Goal: Information Seeking & Learning: Learn about a topic

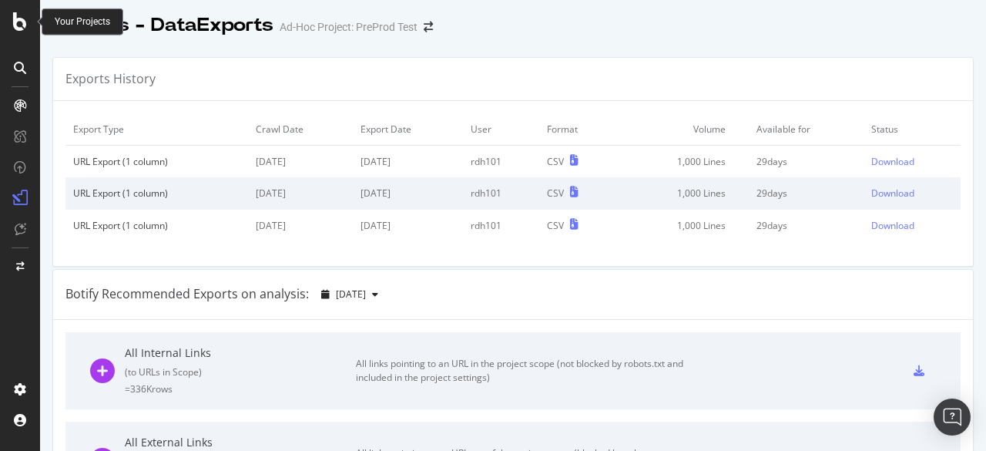
click at [9, 12] on div at bounding box center [20, 21] width 37 height 18
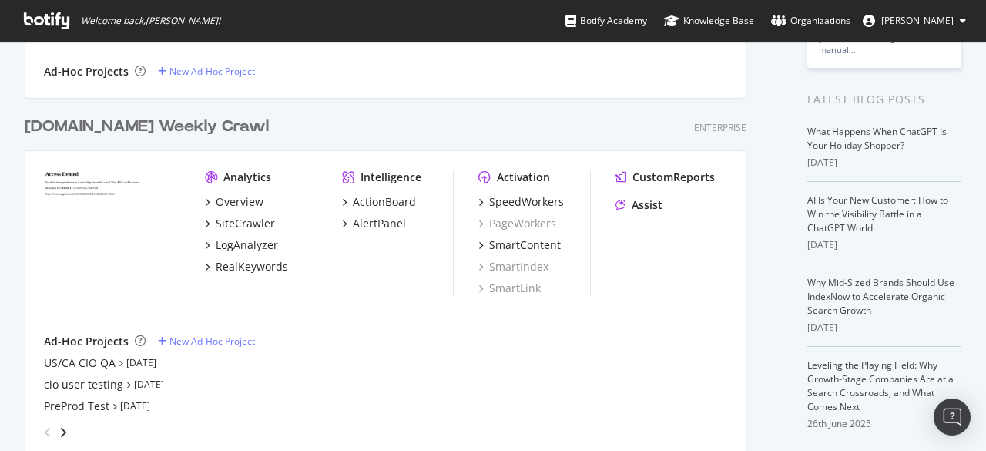
scroll to position [268, 0]
click at [379, 229] on div "AlertPanel" at bounding box center [379, 224] width 53 height 15
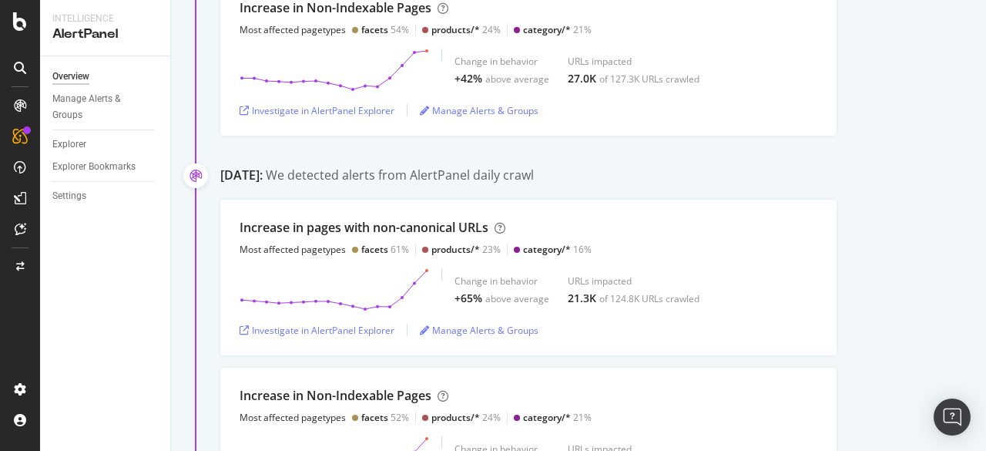
scroll to position [324, 0]
click at [367, 317] on button "Investigate in AlertPanel Explorer" at bounding box center [317, 329] width 155 height 25
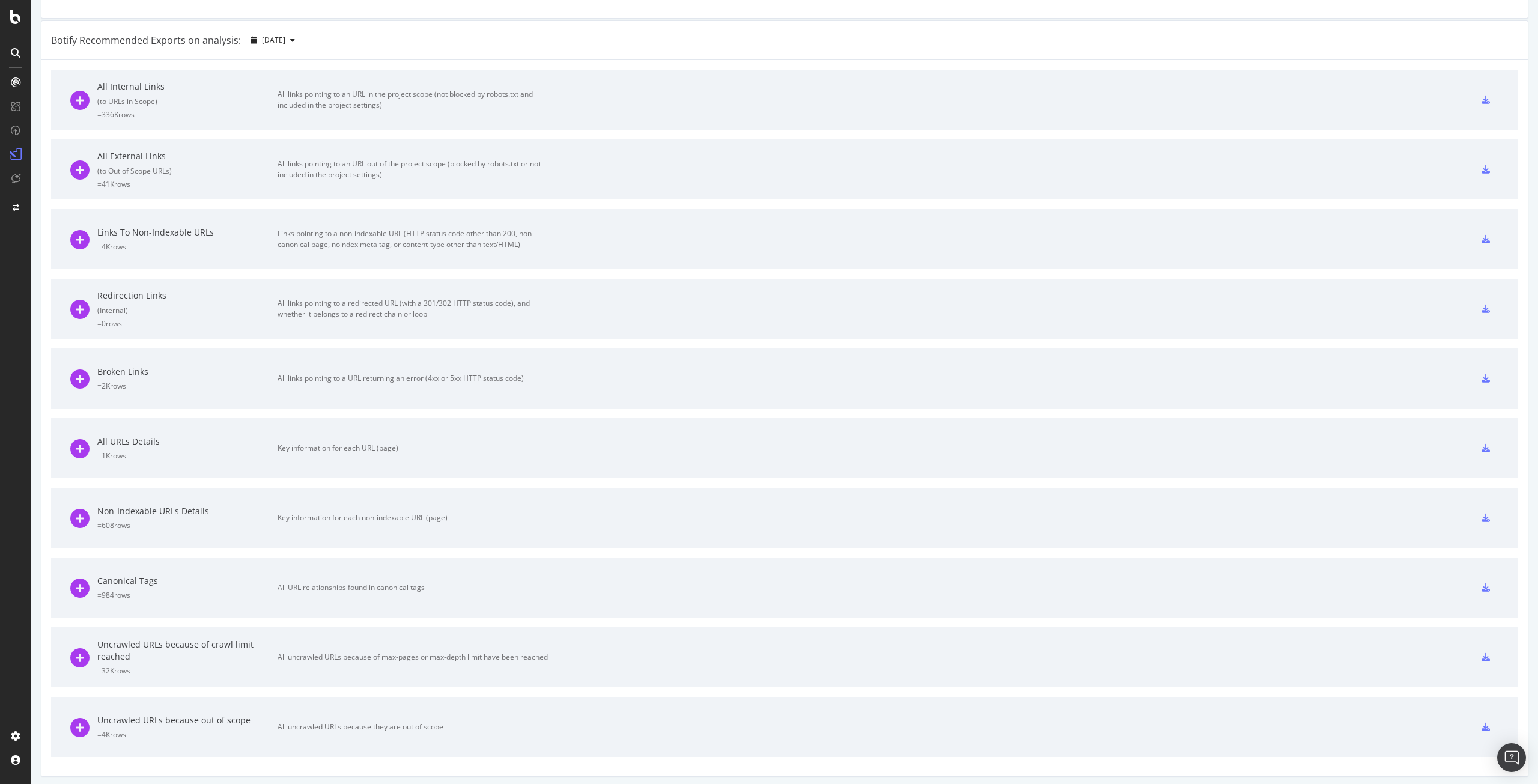
scroll to position [138, 0]
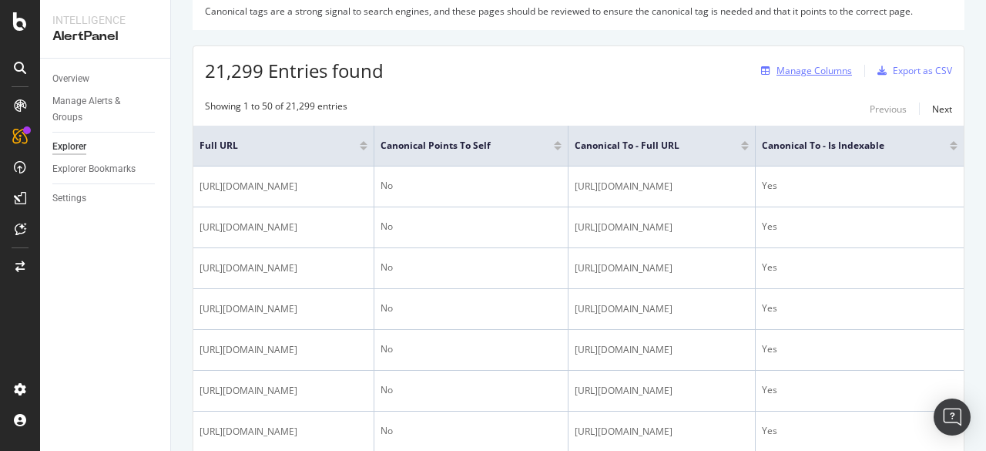
scroll to position [234, 0]
click at [834, 76] on div "Manage Columns" at bounding box center [815, 71] width 76 height 13
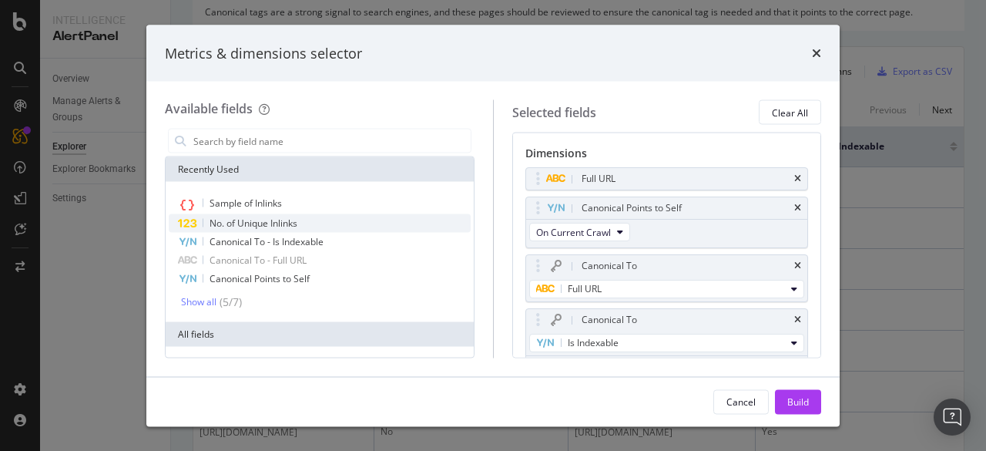
click at [240, 215] on div "No. of Unique Inlinks" at bounding box center [320, 223] width 302 height 18
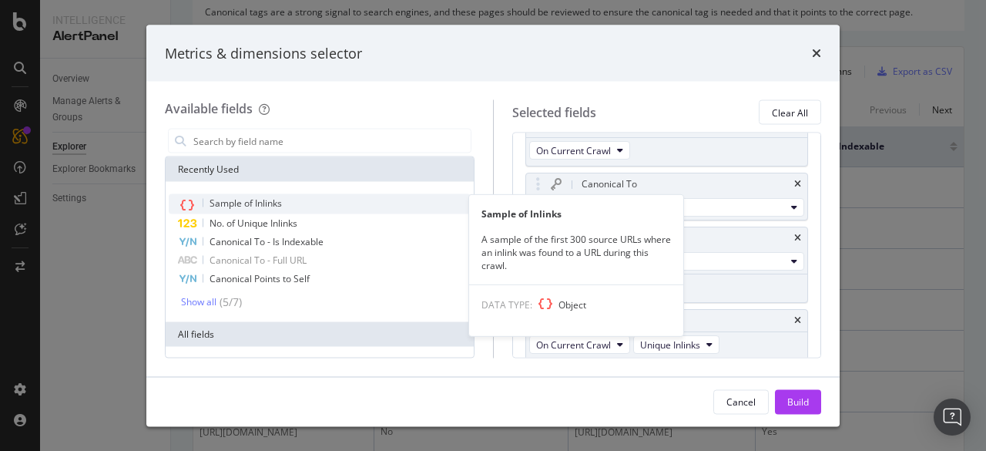
click at [245, 200] on span "Sample of Inlinks" at bounding box center [246, 202] width 72 height 13
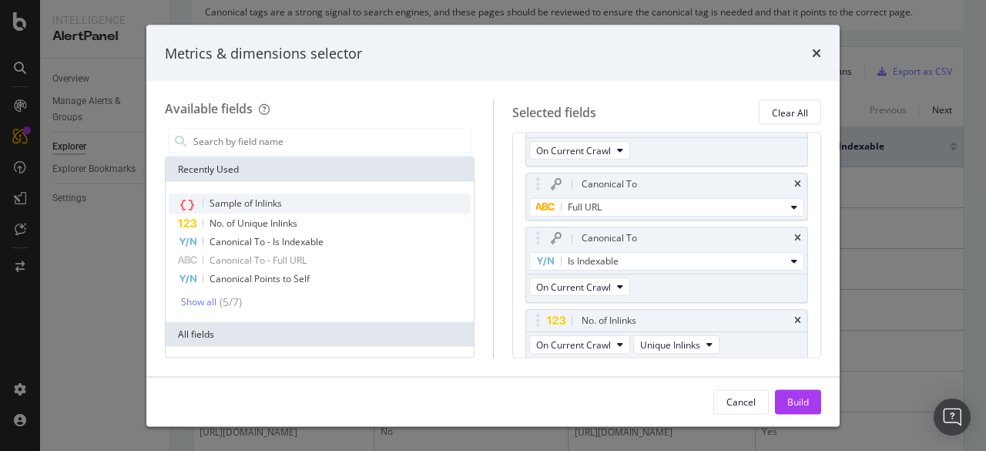
scroll to position [139, 0]
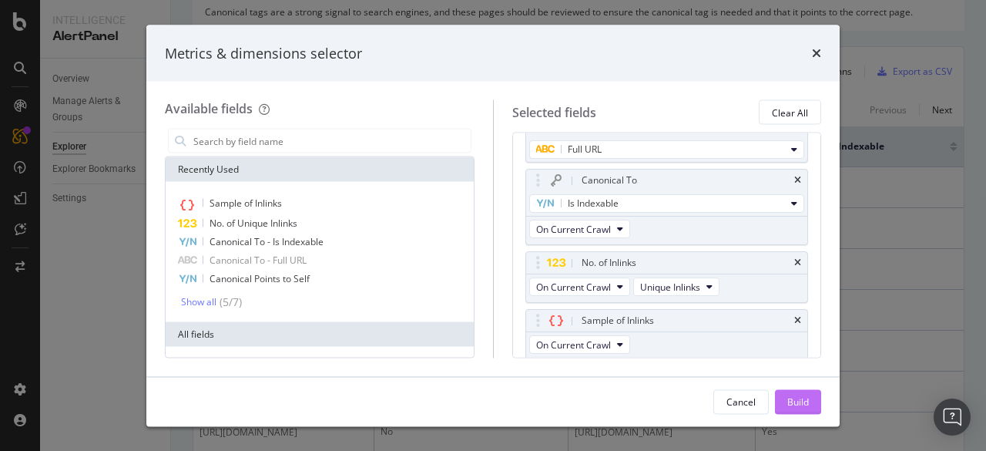
click at [799, 406] on div "Build" at bounding box center [799, 401] width 22 height 13
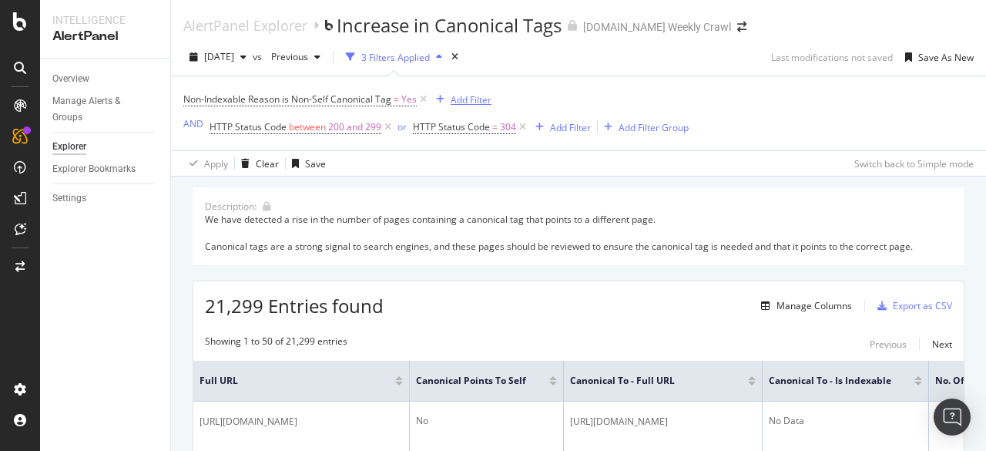
click at [477, 99] on div "Add Filter" at bounding box center [471, 99] width 41 height 13
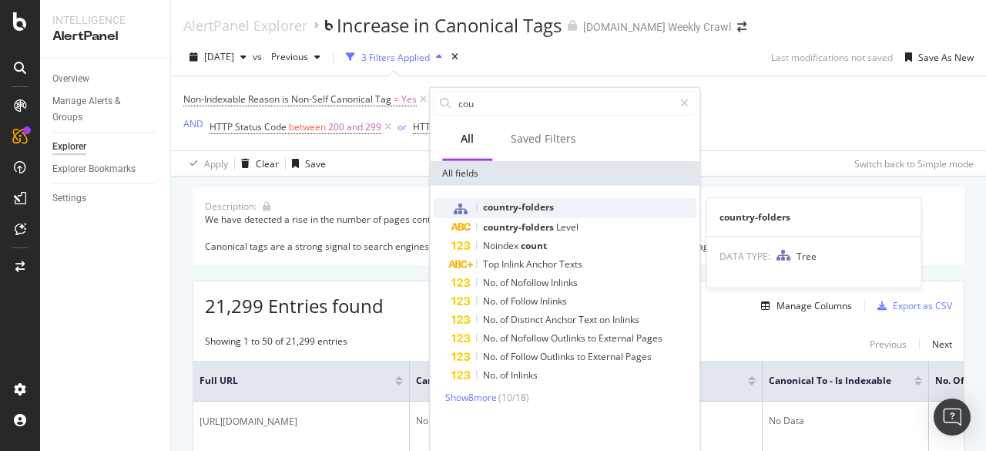
type input "cou"
click at [546, 210] on span "country-folders" at bounding box center [518, 206] width 71 height 13
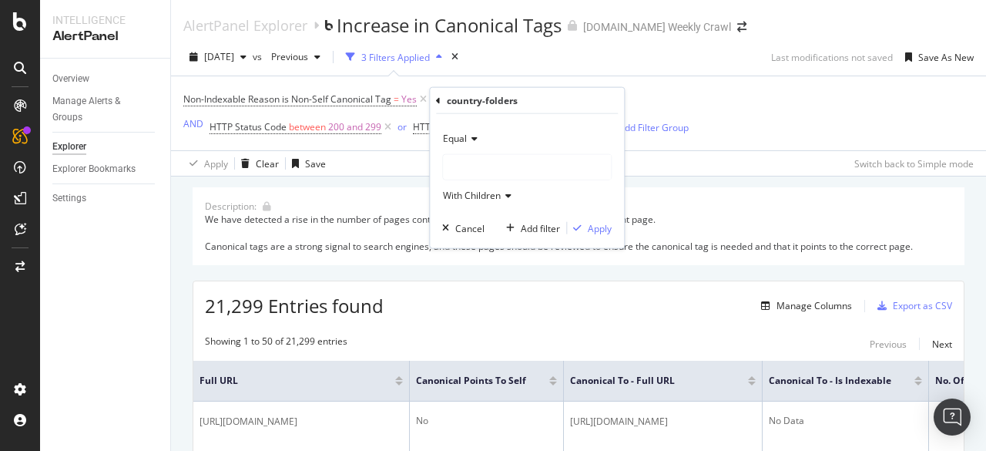
click at [484, 163] on div at bounding box center [527, 167] width 168 height 25
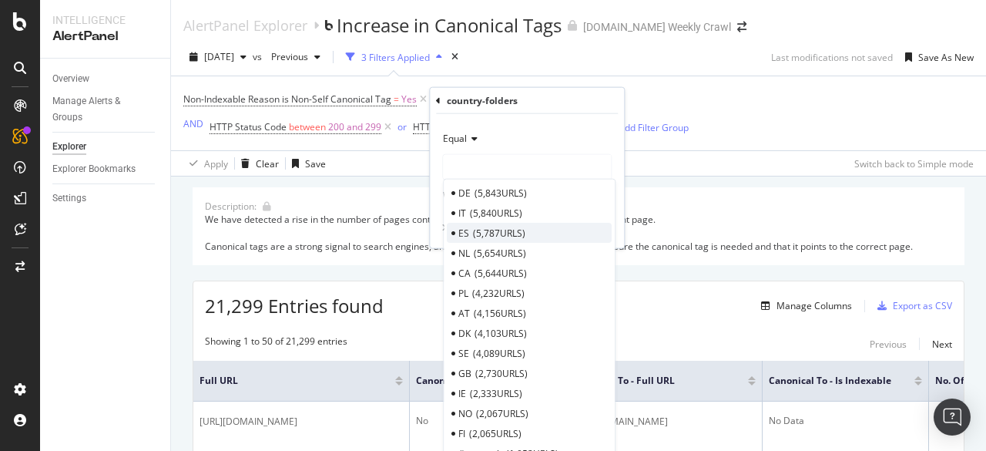
scroll to position [86, 0]
click at [504, 371] on span "2,730 URLS" at bounding box center [501, 373] width 52 height 13
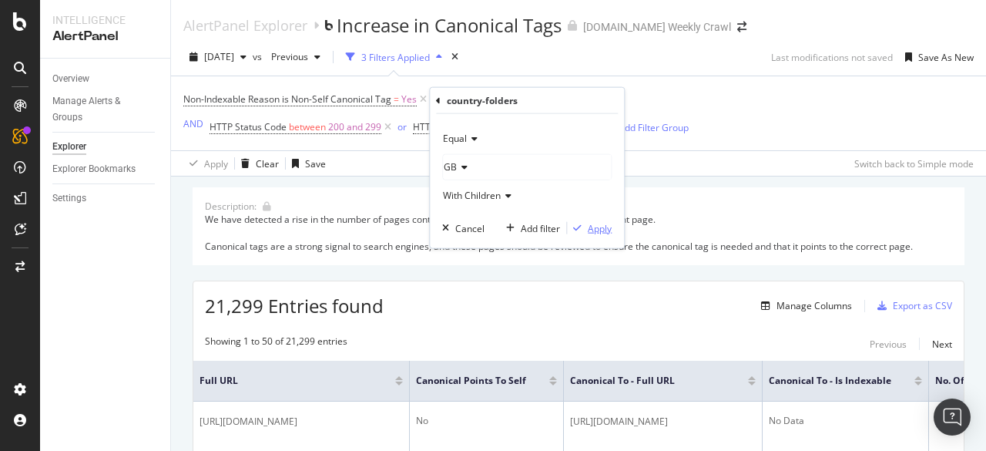
click at [599, 230] on div "Apply" at bounding box center [600, 227] width 24 height 13
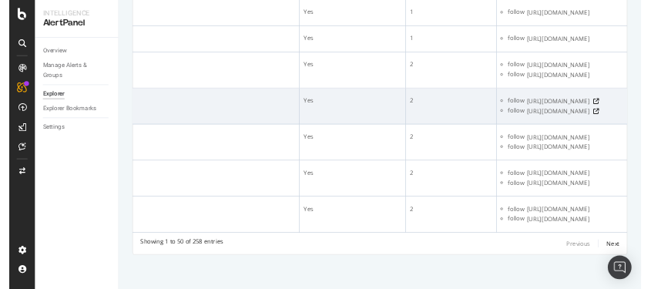
scroll to position [0, 857]
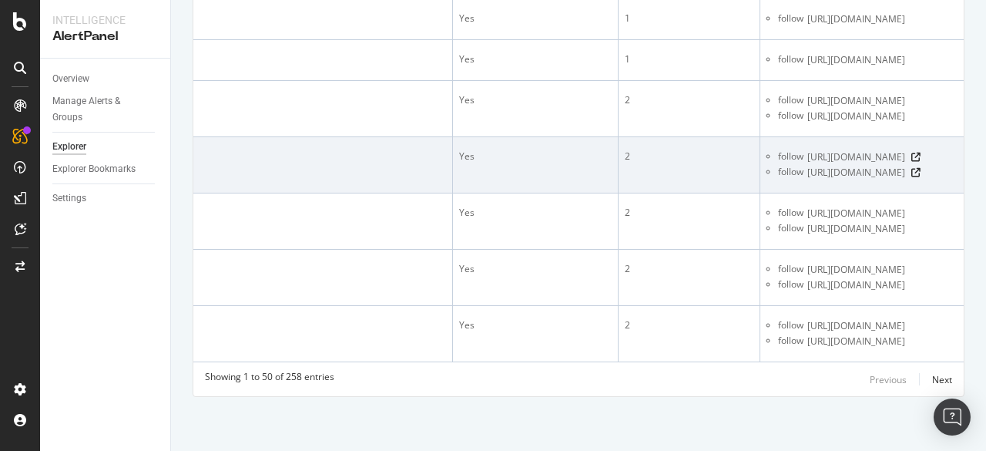
drag, startPoint x: 724, startPoint y: 189, endPoint x: 613, endPoint y: 171, distance: 112.4
click at [778, 165] on div "follow https://www.levi.com/GB/en_GB/clothing/men/jeans/straight/c/levi_clothin…" at bounding box center [868, 156] width 180 height 15
copy span "https://www.levi.com/GB/en_GB/clothing/men/jeans/straight/c/levi_clothing_men_j…"
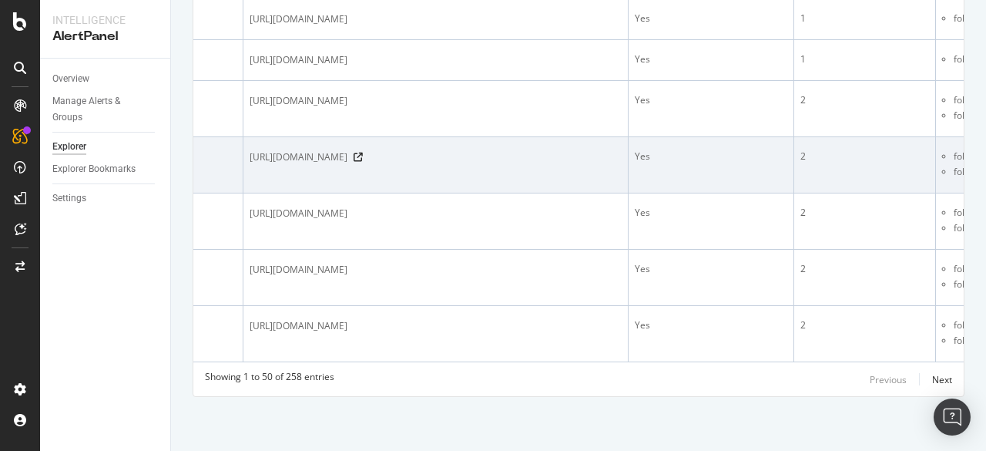
scroll to position [0, 0]
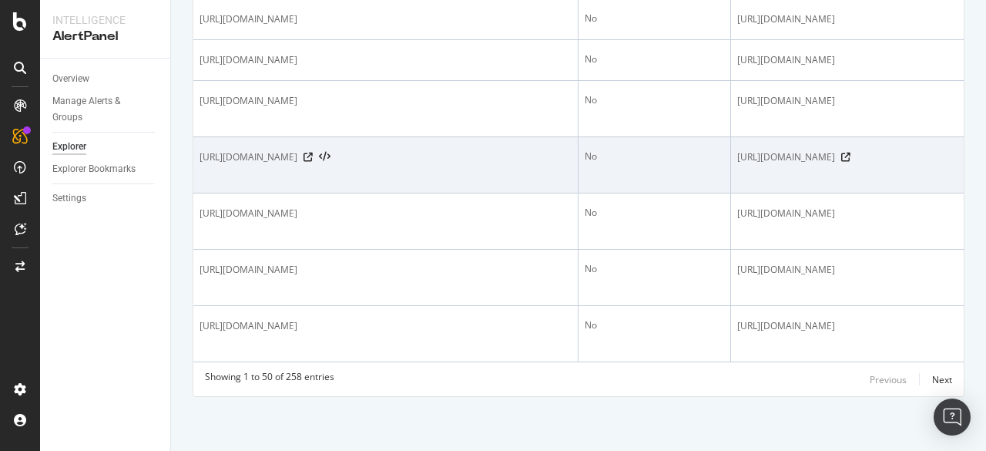
drag, startPoint x: 474, startPoint y: 190, endPoint x: 361, endPoint y: 192, distance: 113.3
click at [297, 165] on span "https://www.levi.com/GB/en_GB/clothing/men/jeans/straight/c/levi_clothing_men_j…" at bounding box center [249, 156] width 98 height 15
click at [331, 163] on div at bounding box center [317, 157] width 27 height 11
click at [313, 162] on icon at bounding box center [308, 157] width 9 height 9
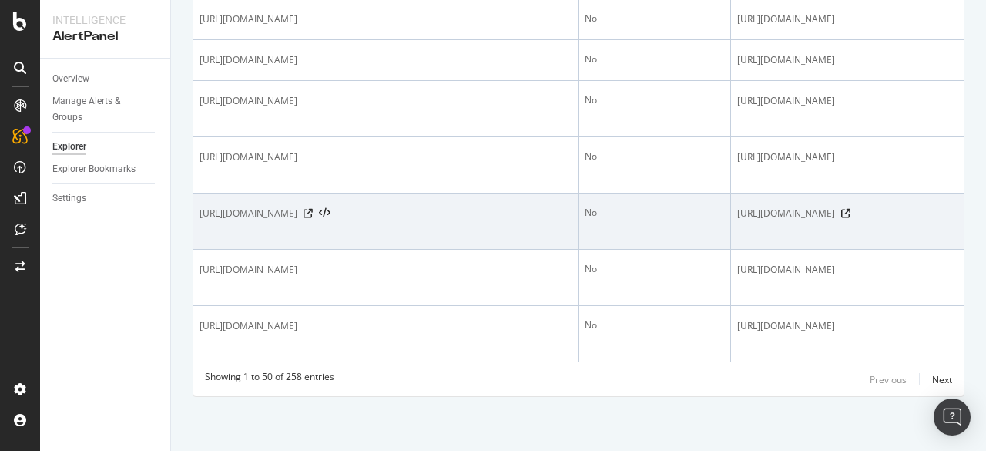
scroll to position [32642, 0]
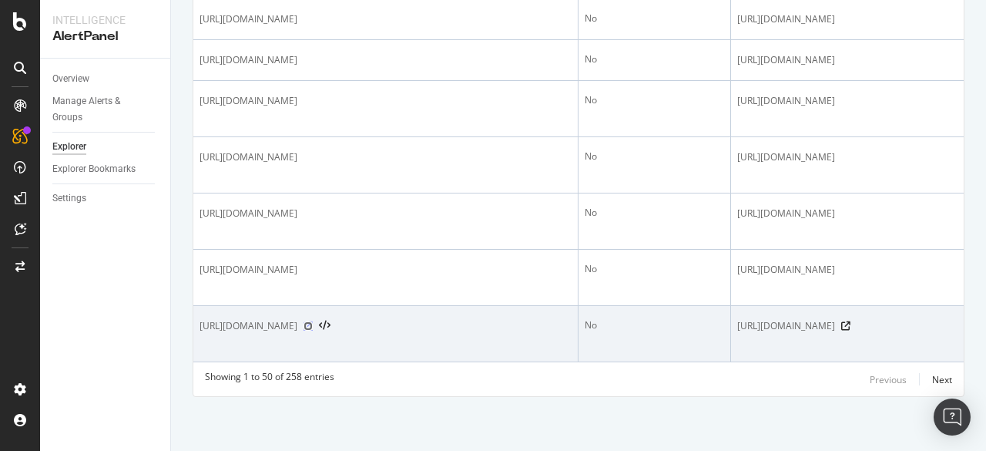
click at [313, 321] on icon at bounding box center [308, 325] width 9 height 9
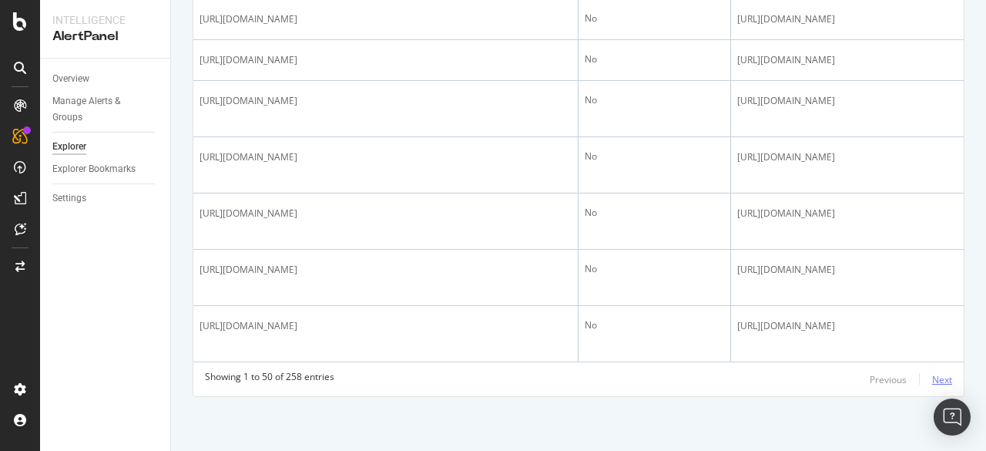
click at [935, 381] on div "Next" at bounding box center [942, 379] width 20 height 13
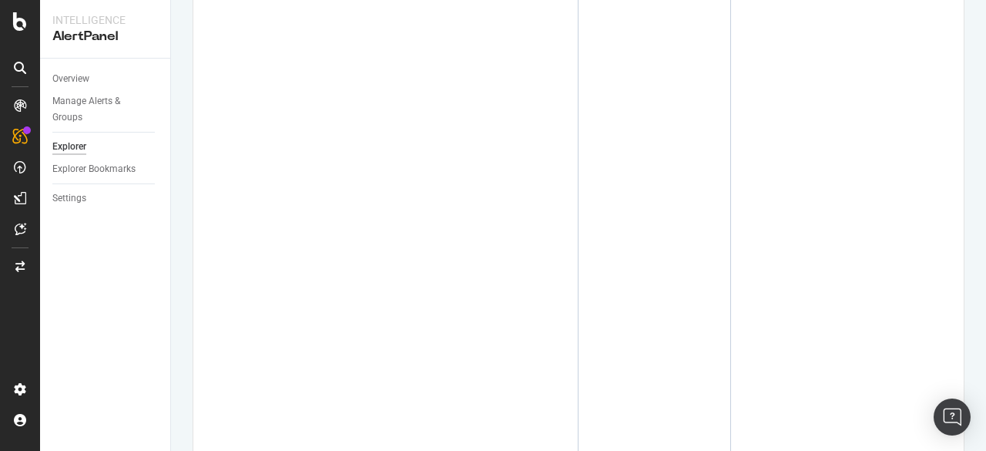
scroll to position [0, 0]
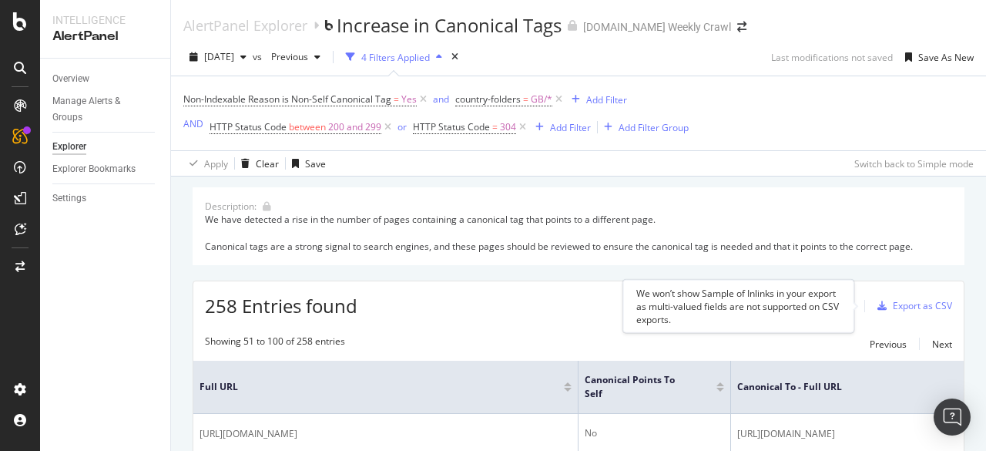
click at [831, 307] on div "We won’t show Sample of Inlinks in your export as multi-valued fields are not s…" at bounding box center [738, 306] width 205 height 39
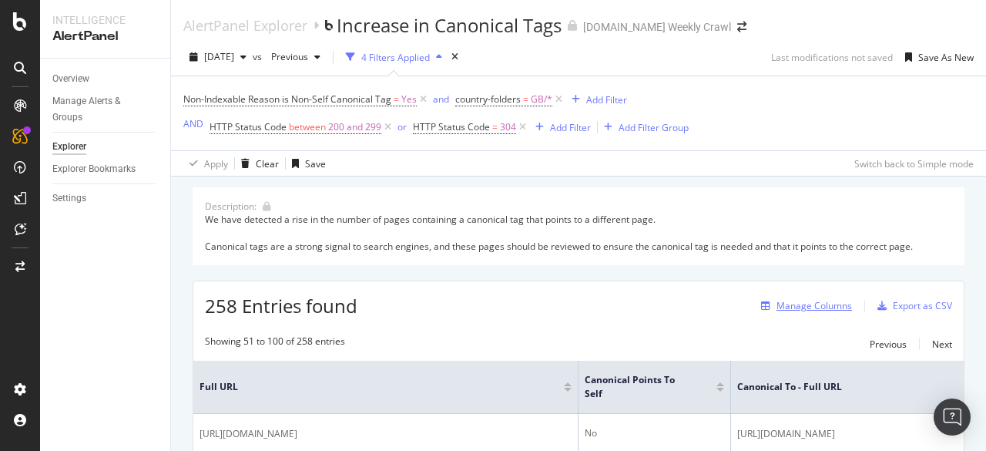
click at [834, 312] on div "Manage Columns" at bounding box center [803, 305] width 97 height 17
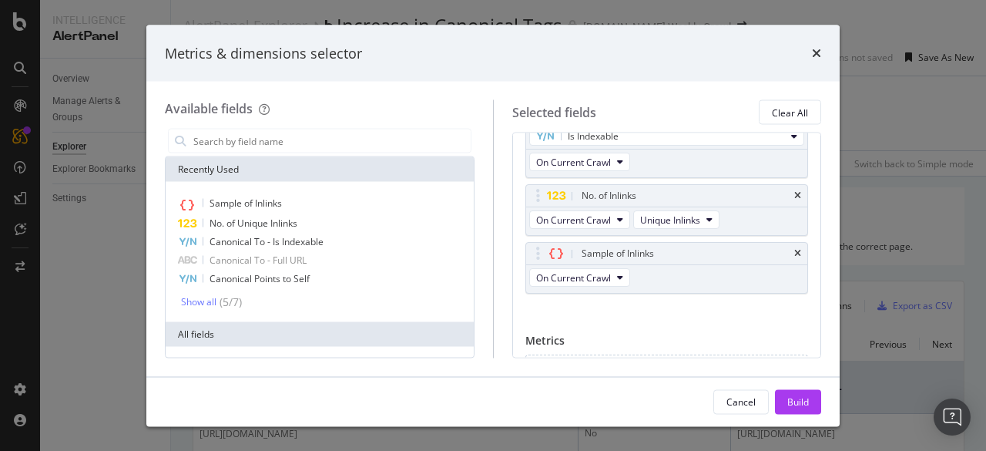
scroll to position [207, 0]
click at [794, 253] on icon "times" at bounding box center [797, 253] width 7 height 9
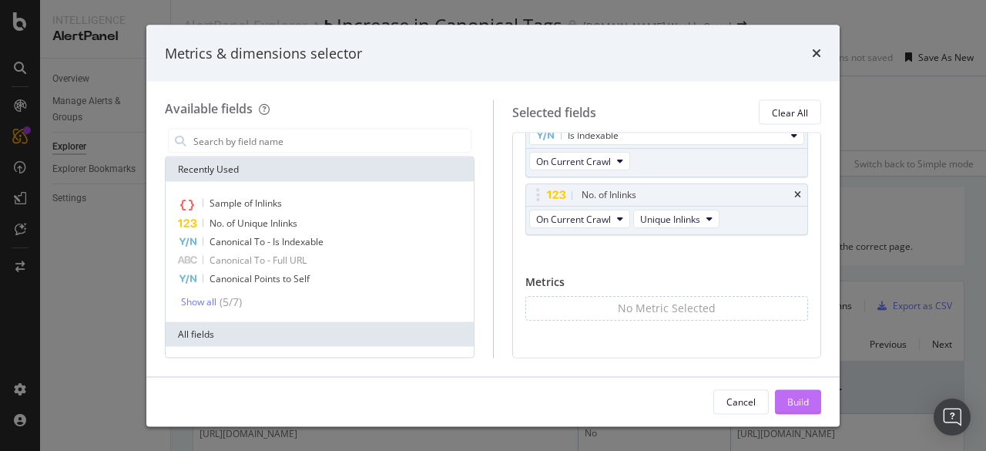
click at [797, 406] on div "Build" at bounding box center [799, 401] width 22 height 13
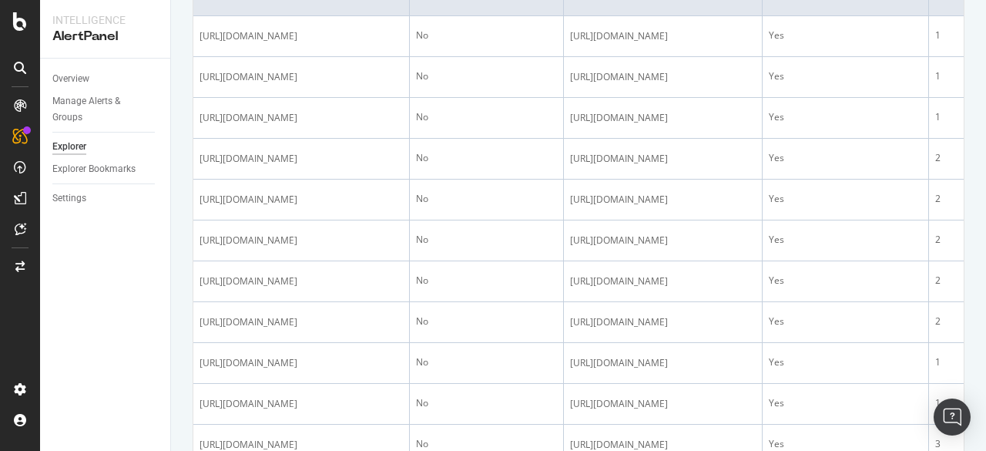
scroll to position [385, 0]
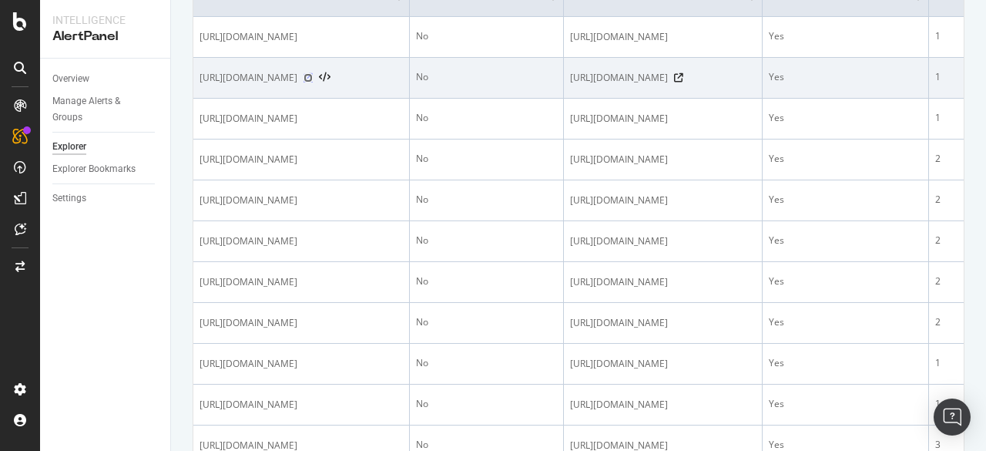
click at [313, 82] on icon at bounding box center [308, 77] width 9 height 9
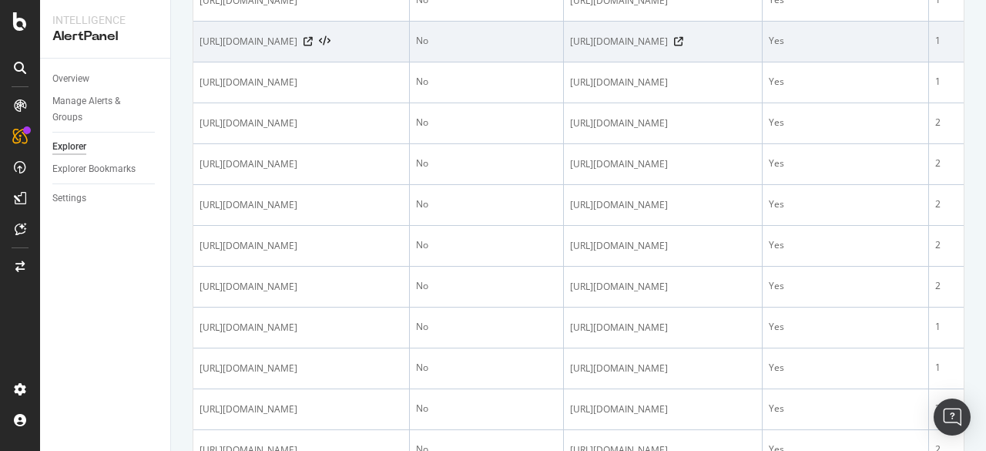
scroll to position [420, 0]
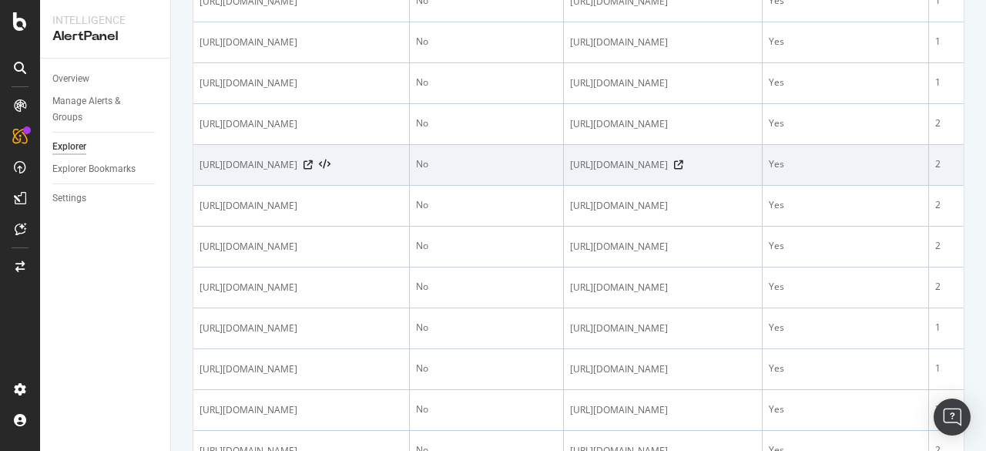
click at [297, 173] on span "https://www.levi.com/GB/en_GB/clothing/women/jeans/c/levi_clothing_women_jeans/…" at bounding box center [249, 164] width 98 height 15
drag, startPoint x: 426, startPoint y: 245, endPoint x: 259, endPoint y: 250, distance: 167.3
click at [259, 186] on td "https://www.levi.com/GB/en_GB/clothing/women/jeans/c/levi_clothing_women_jeans/…" at bounding box center [301, 165] width 217 height 41
click at [297, 173] on span "https://www.levi.com/GB/en_GB/clothing/women/jeans/c/levi_clothing_women_jeans/…" at bounding box center [249, 164] width 98 height 15
drag, startPoint x: 396, startPoint y: 241, endPoint x: 346, endPoint y: 243, distance: 50.1
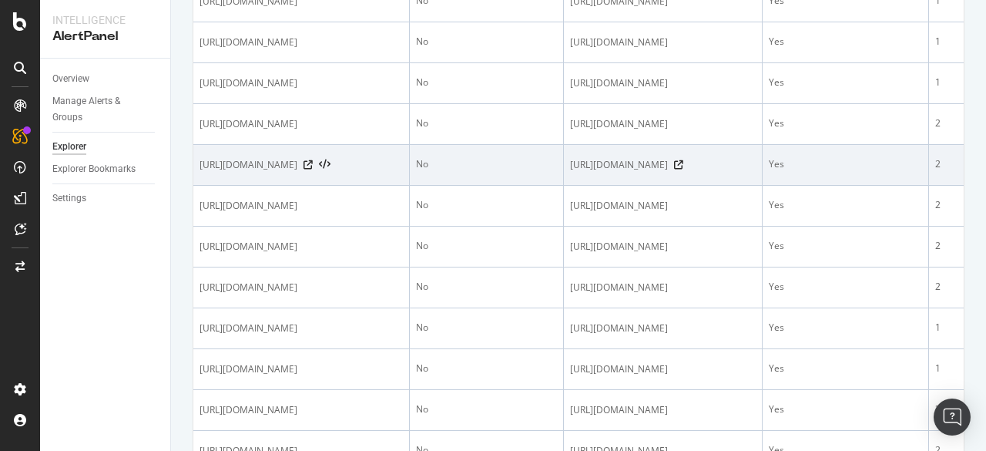
click at [297, 173] on span "https://www.levi.com/GB/en_GB/clothing/women/jeans/c/levi_clothing_women_jeans/…" at bounding box center [249, 164] width 98 height 15
drag, startPoint x: 345, startPoint y: 242, endPoint x: 239, endPoint y: 241, distance: 106.3
click at [239, 173] on span "https://www.levi.com/GB/en_GB/clothing/women/jeans/c/levi_clothing_women_jeans/…" at bounding box center [249, 164] width 98 height 15
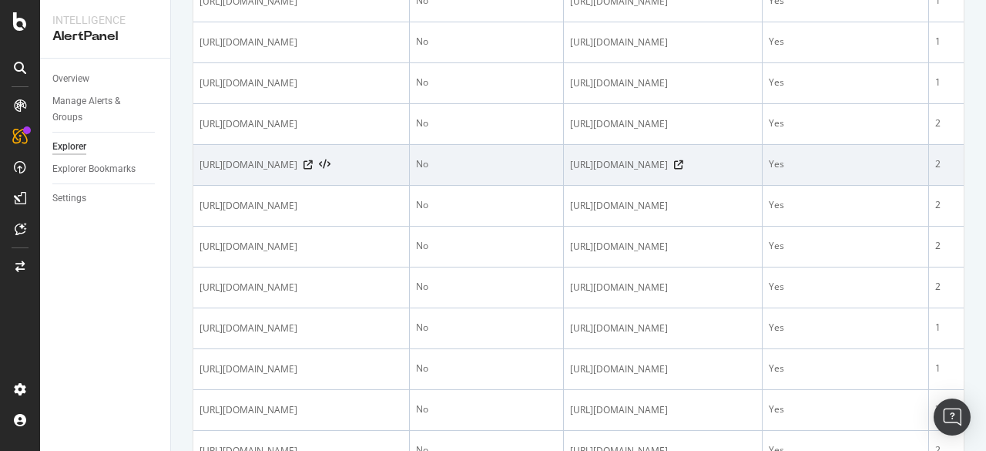
click at [297, 173] on span "https://www.levi.com/GB/en_GB/clothing/women/jeans/c/levi_clothing_women_jeans/…" at bounding box center [249, 164] width 98 height 15
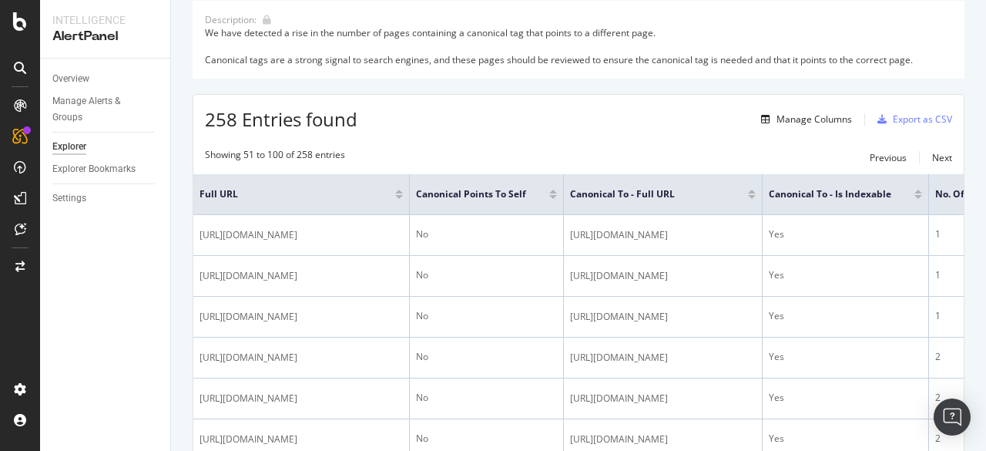
scroll to position [0, 0]
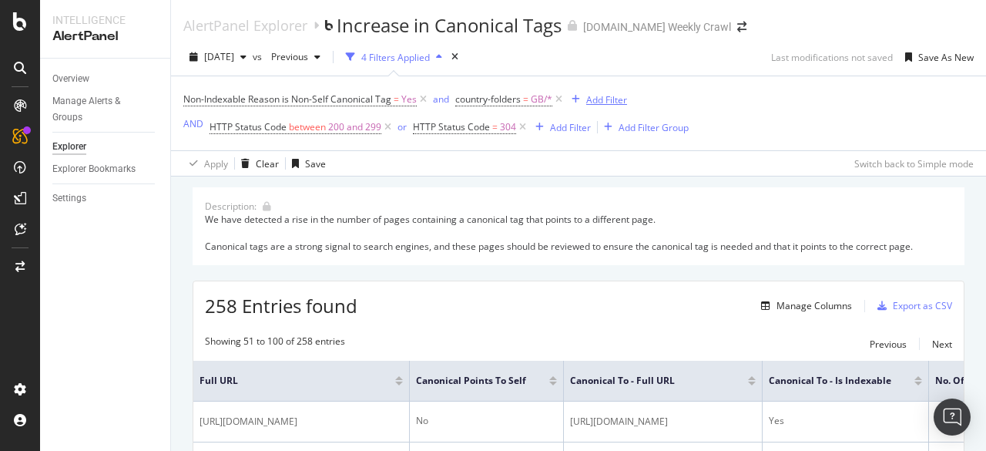
click at [601, 102] on div "Add Filter" at bounding box center [606, 99] width 41 height 13
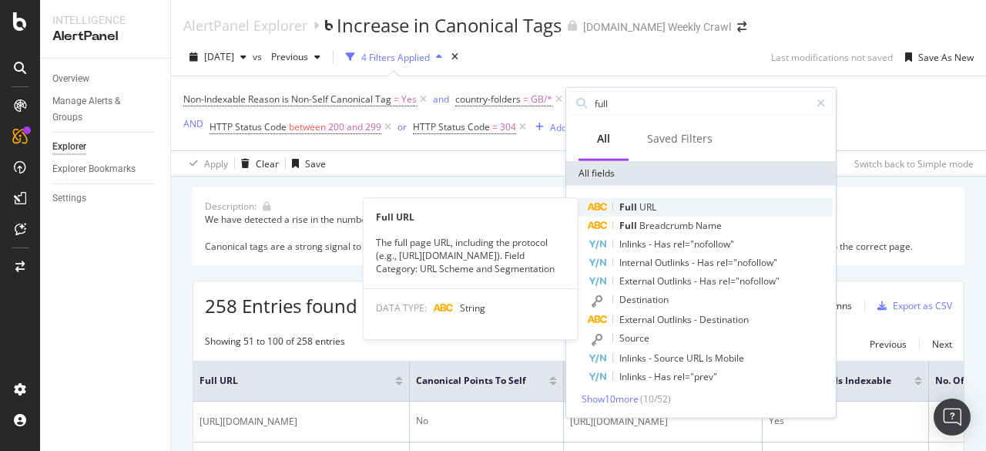
type input "full"
click at [655, 209] on span "URL" at bounding box center [648, 206] width 17 height 13
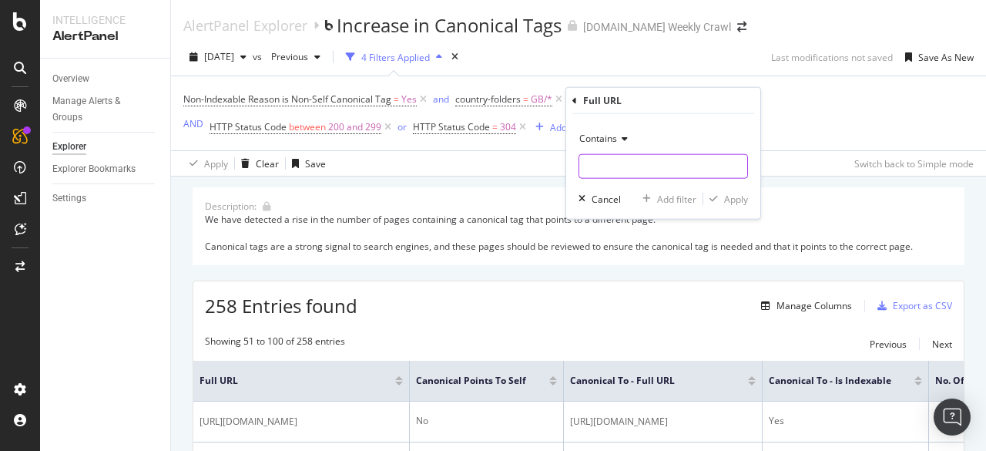
click at [658, 166] on input "text" at bounding box center [663, 166] width 168 height 25
type input "color"
click at [737, 201] on div "Apply" at bounding box center [736, 198] width 24 height 13
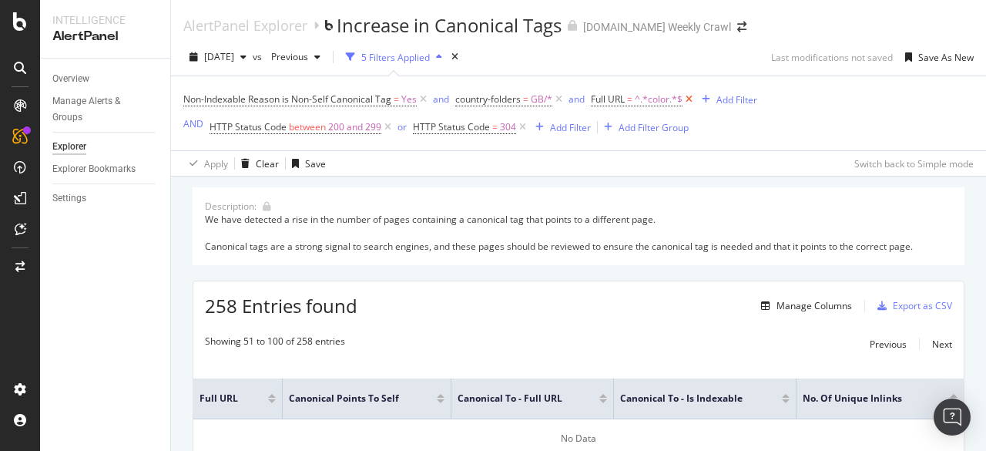
click at [686, 98] on icon at bounding box center [689, 99] width 13 height 15
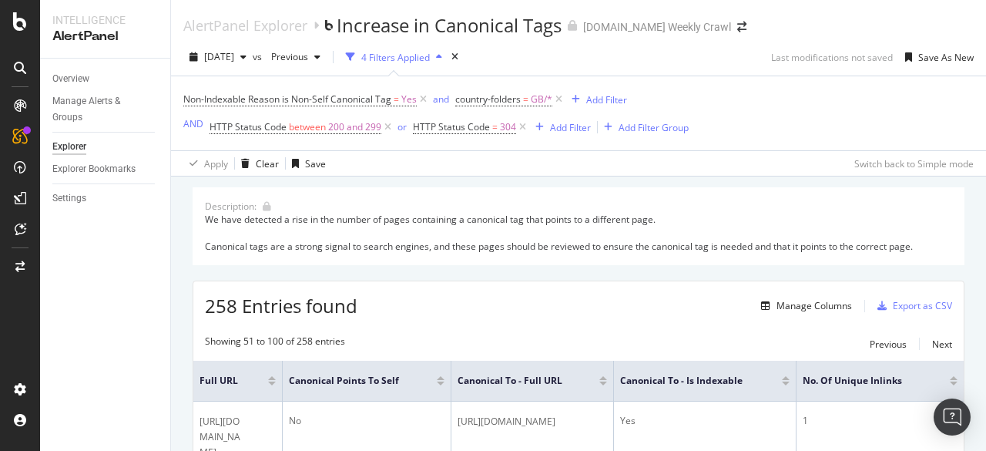
click at [361, 58] on div "button" at bounding box center [351, 57] width 22 height 22
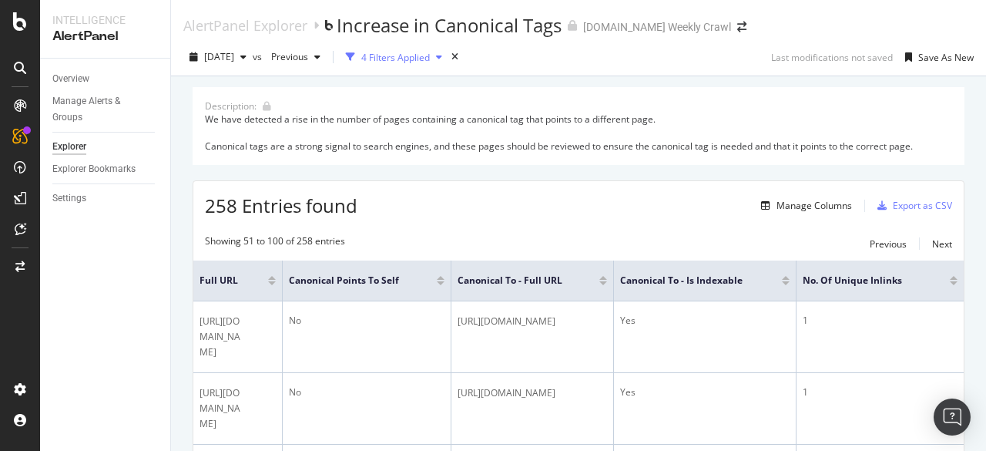
click at [425, 55] on div "4 Filters Applied" at bounding box center [395, 57] width 69 height 13
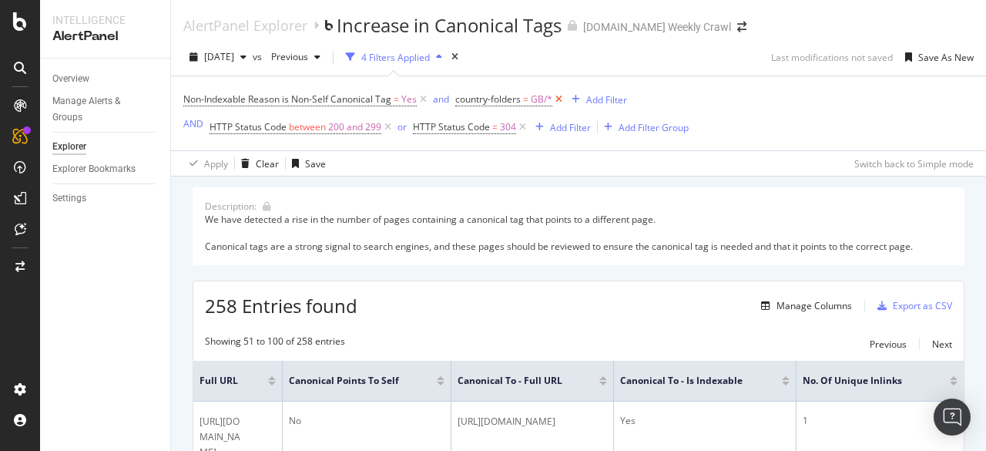
click at [558, 99] on icon at bounding box center [558, 99] width 13 height 15
click at [430, 59] on div "3 Filters Applied" at bounding box center [395, 57] width 69 height 13
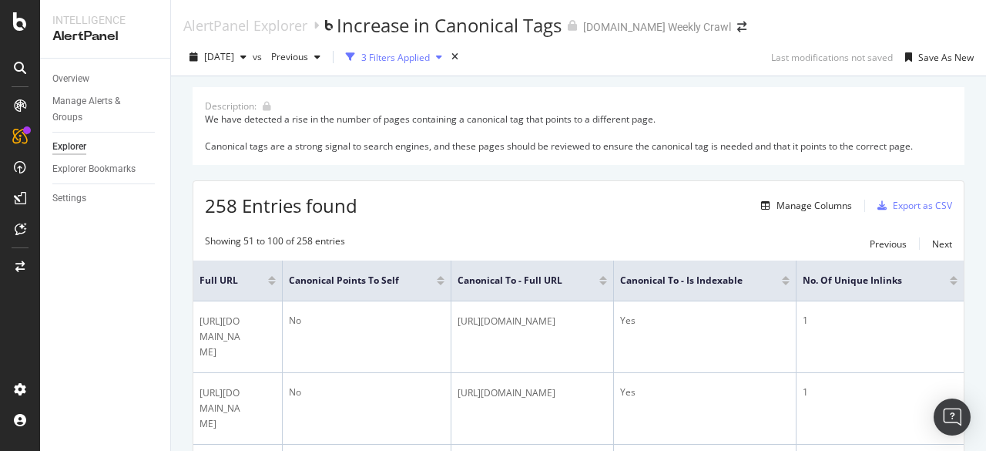
click at [442, 55] on icon "button" at bounding box center [439, 56] width 6 height 9
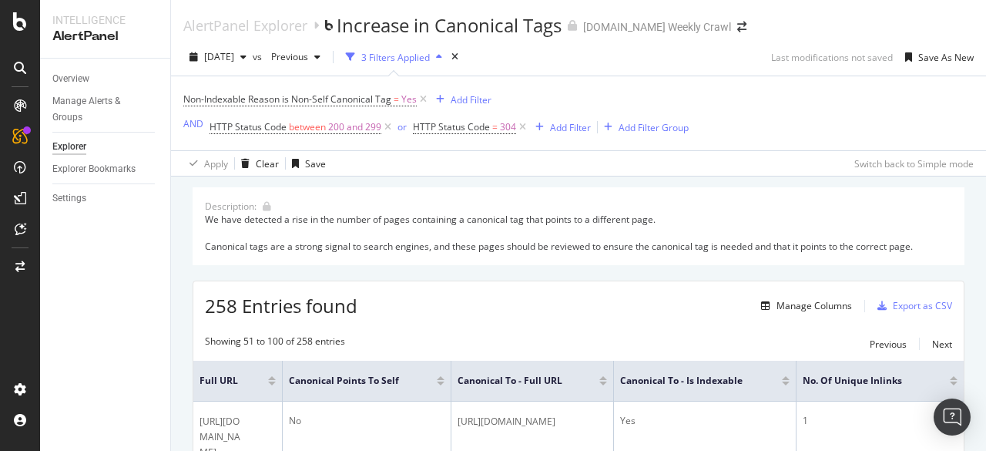
click at [442, 58] on icon "button" at bounding box center [439, 56] width 6 height 9
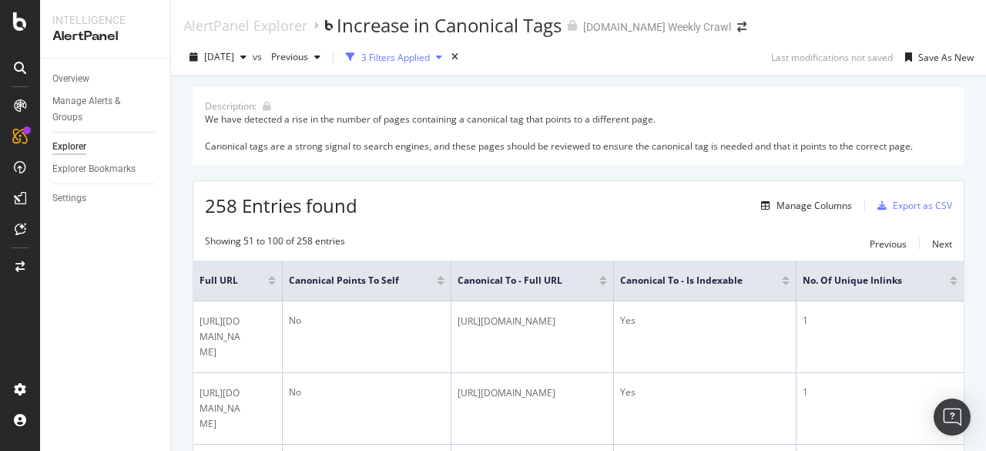
click at [421, 53] on div "3 Filters Applied" at bounding box center [395, 57] width 69 height 13
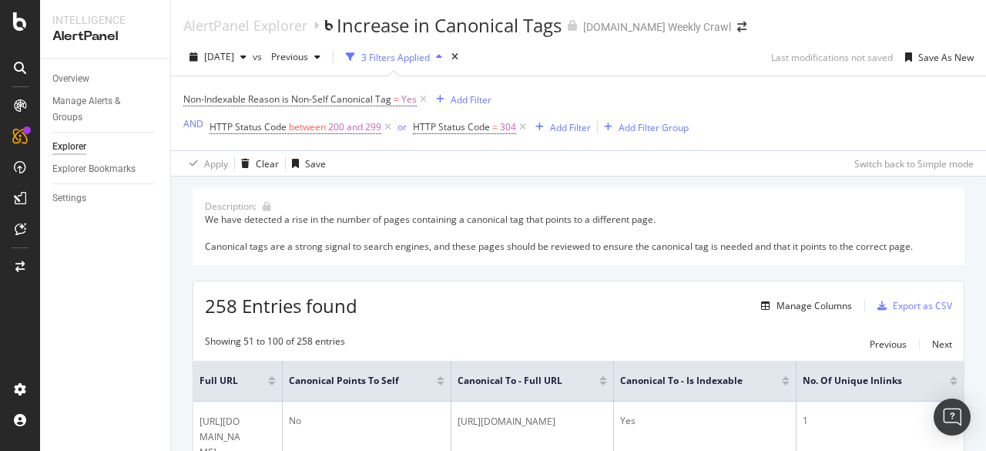
click at [628, 86] on div "Non-Indexable Reason is Non-Self Canonical Tag = Yes Add Filter AND HTTP Status…" at bounding box center [578, 113] width 791 height 74
click at [698, 62] on div "2025 Aug. 29th vs Previous 3 Filters Applied Last modifications not saved Save …" at bounding box center [578, 60] width 815 height 31
click at [411, 51] on div "3 Filters Applied" at bounding box center [395, 57] width 69 height 13
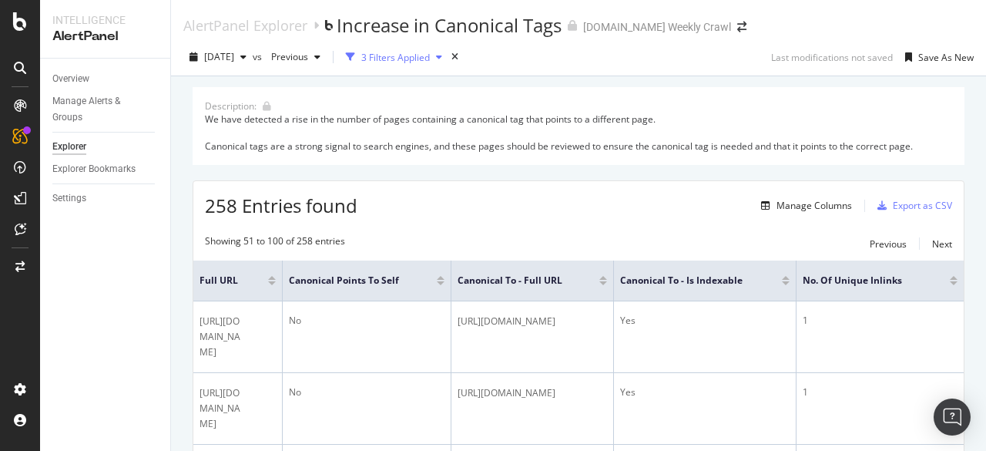
click at [410, 52] on div "3 Filters Applied" at bounding box center [395, 57] width 69 height 13
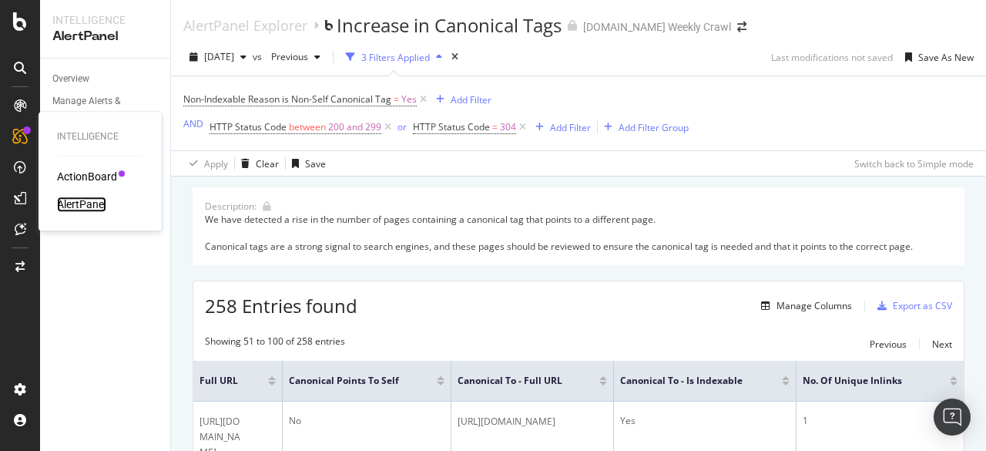
click at [85, 203] on div "AlertPanel" at bounding box center [81, 203] width 49 height 15
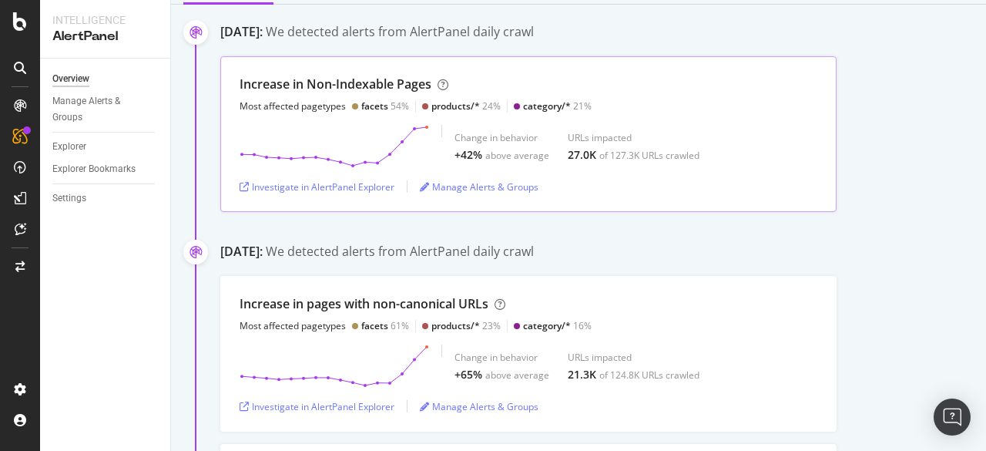
scroll to position [244, 0]
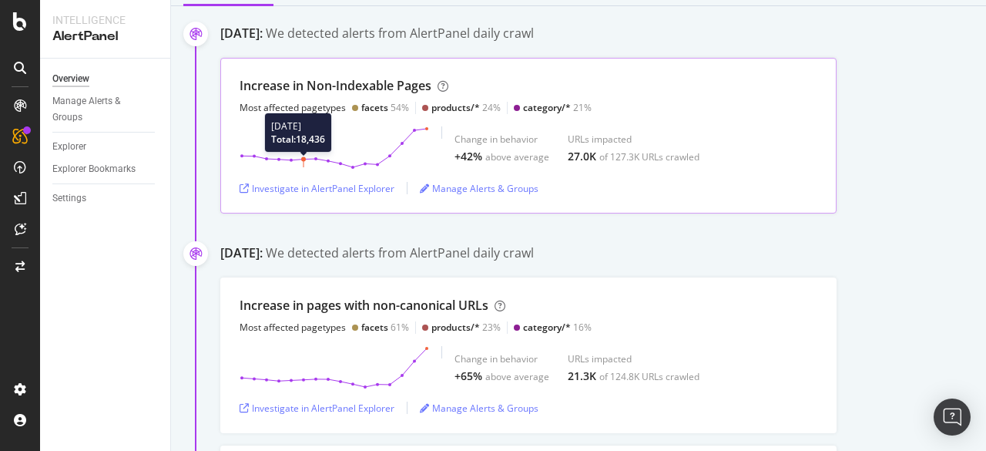
click at [299, 141] on icon at bounding box center [335, 147] width 190 height 43
click at [321, 190] on div "Investigate in AlertPanel Explorer" at bounding box center [317, 188] width 155 height 13
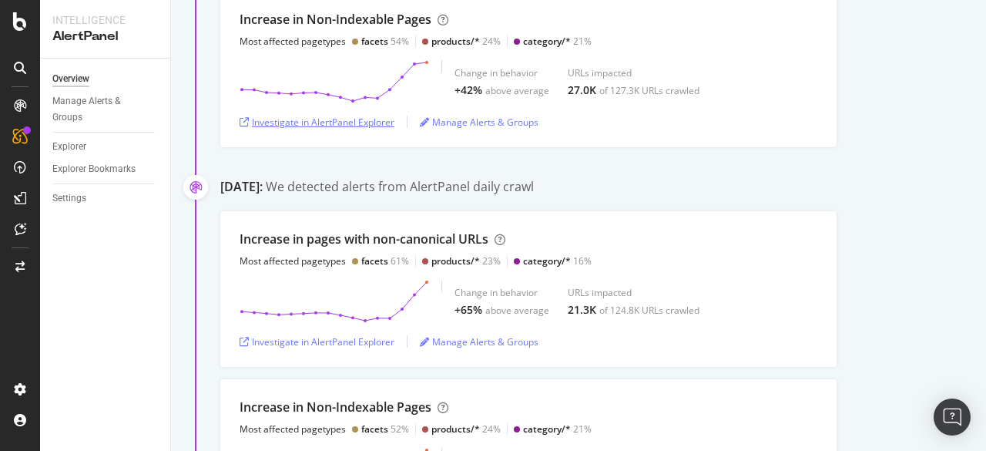
scroll to position [331, 0]
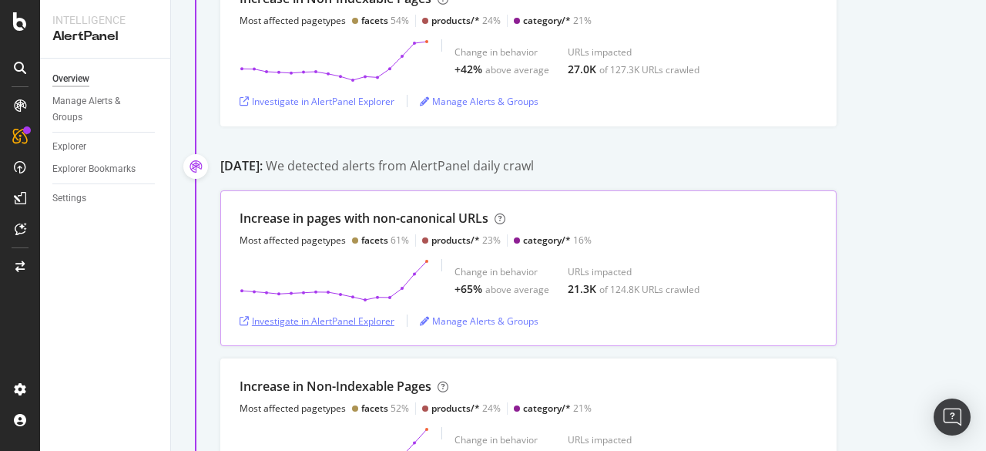
click at [358, 317] on div "Investigate in AlertPanel Explorer" at bounding box center [317, 320] width 155 height 13
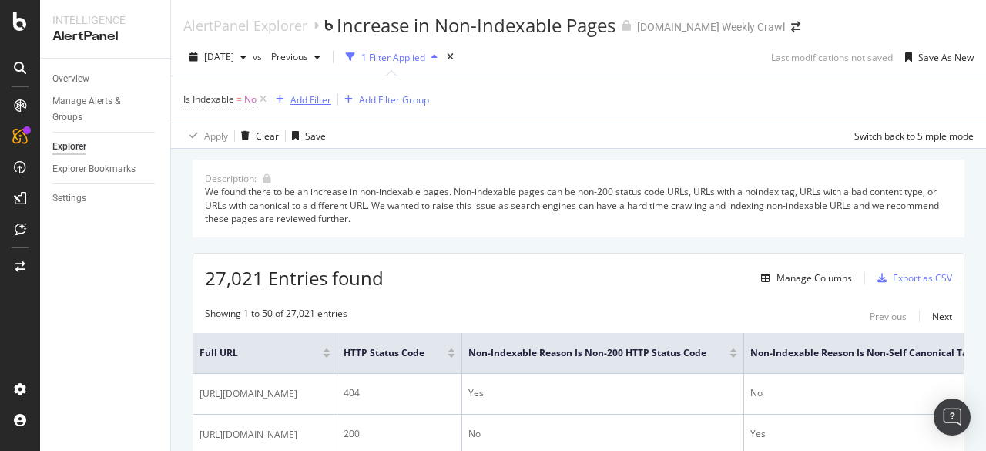
click at [325, 105] on div "Add Filter" at bounding box center [310, 99] width 41 height 13
click at [661, 92] on div "Is Indexable = No Add Filter Add Filter Group" at bounding box center [578, 99] width 791 height 46
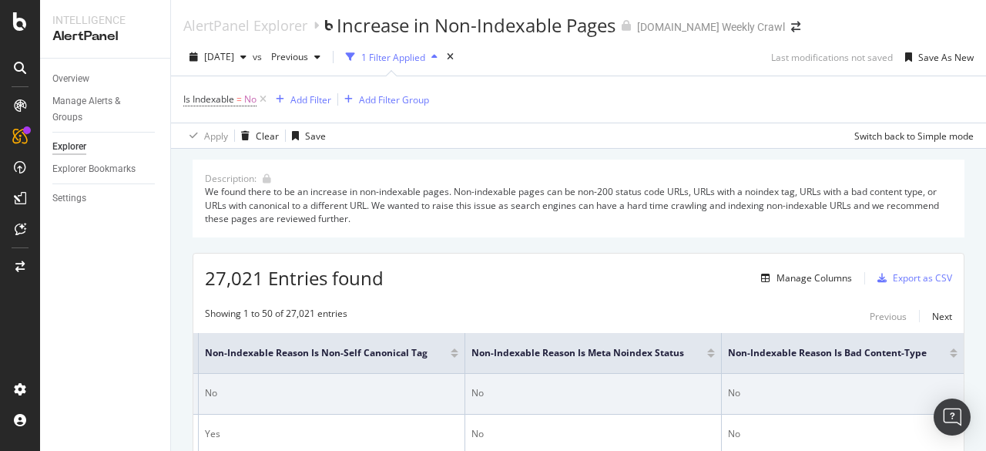
scroll to position [0, 792]
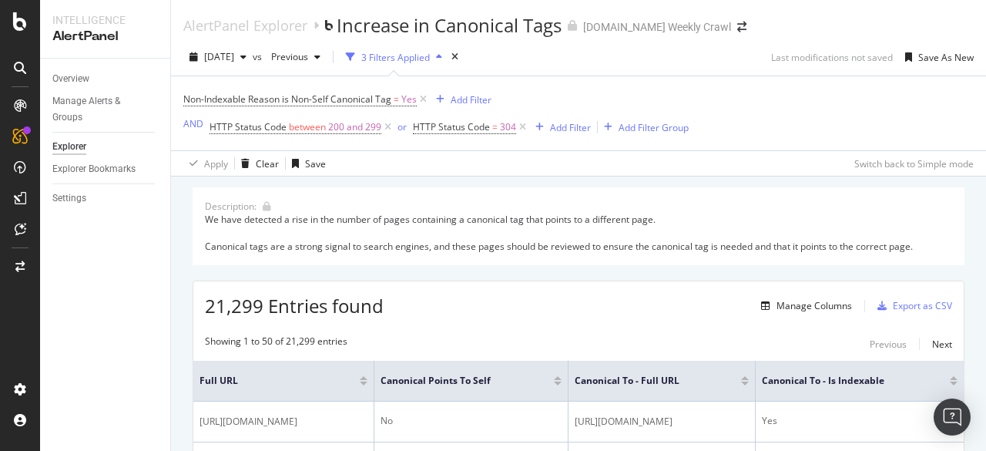
click at [430, 58] on div "3 Filters Applied" at bounding box center [395, 57] width 69 height 13
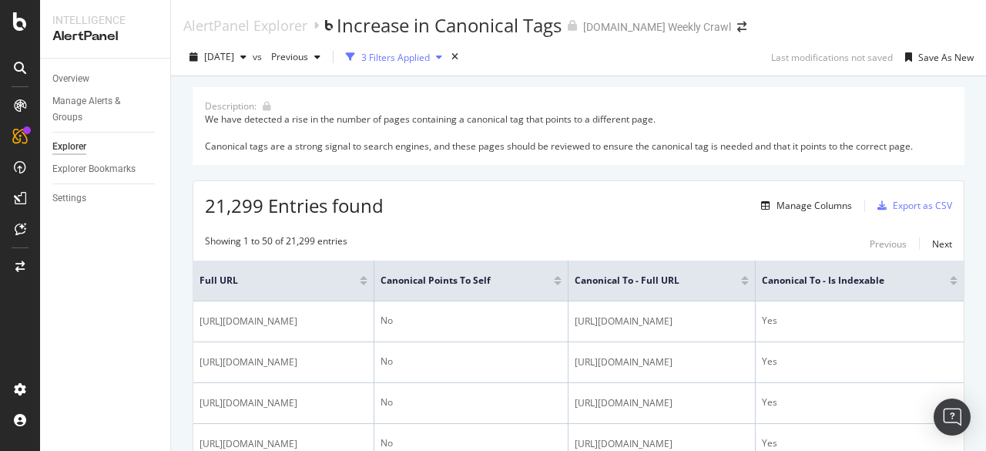
click at [430, 58] on div "3 Filters Applied" at bounding box center [395, 57] width 69 height 13
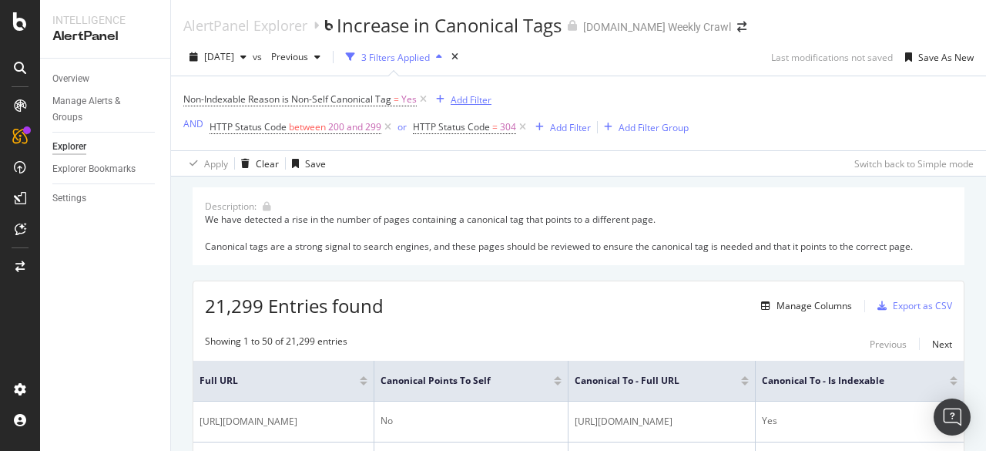
click at [464, 100] on div "Add Filter" at bounding box center [471, 99] width 41 height 13
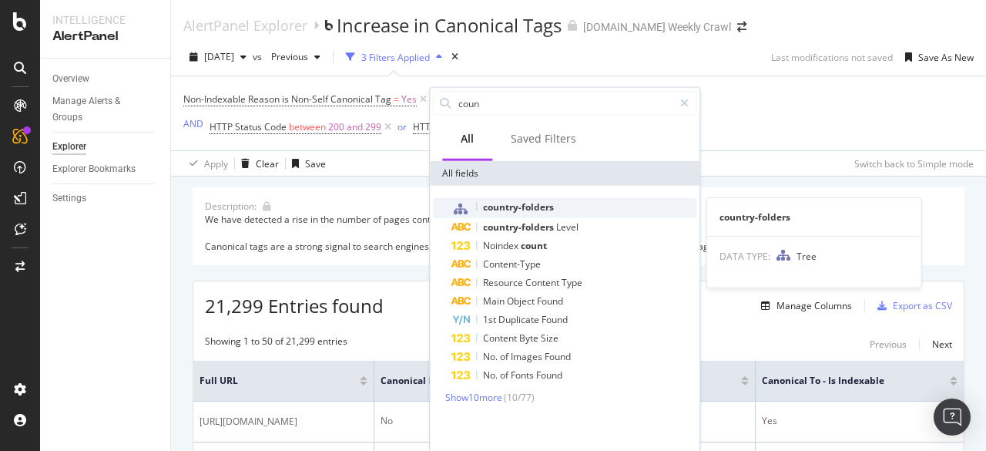
type input "coun"
click at [559, 198] on div "country-folders" at bounding box center [574, 208] width 245 height 20
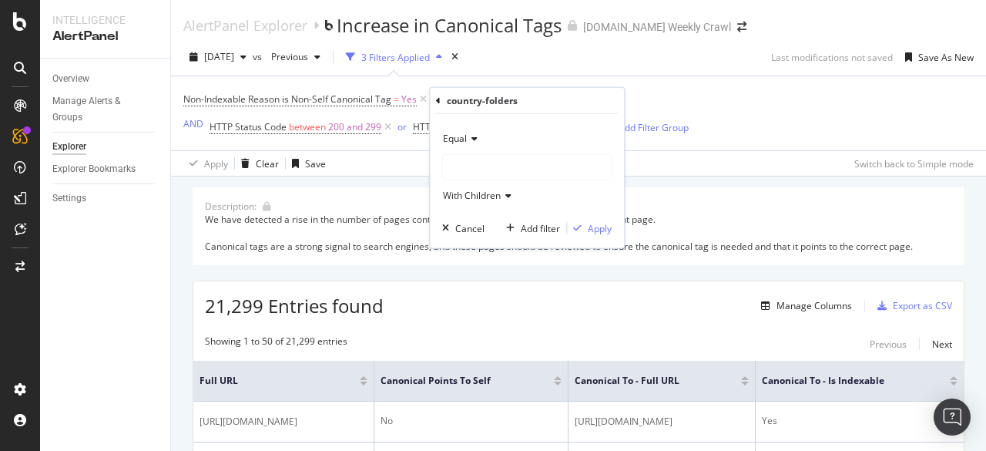
click at [521, 163] on div at bounding box center [527, 167] width 168 height 25
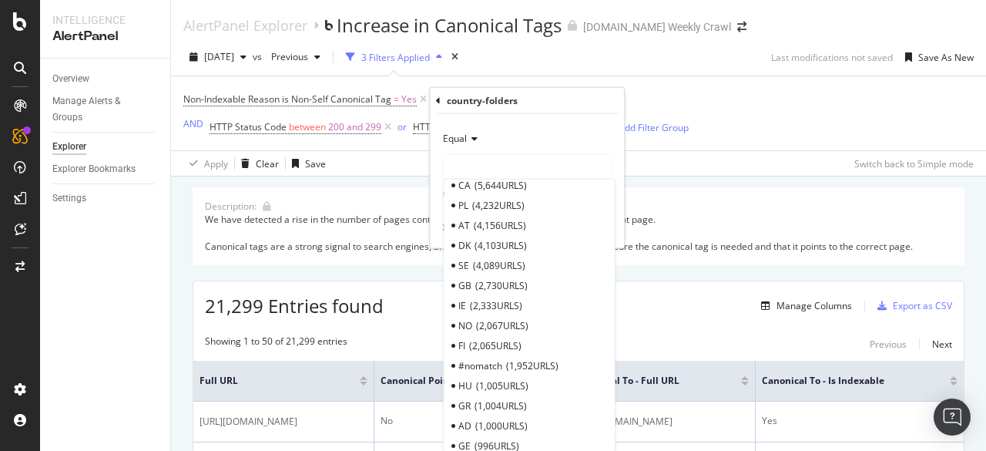
scroll to position [182, 0]
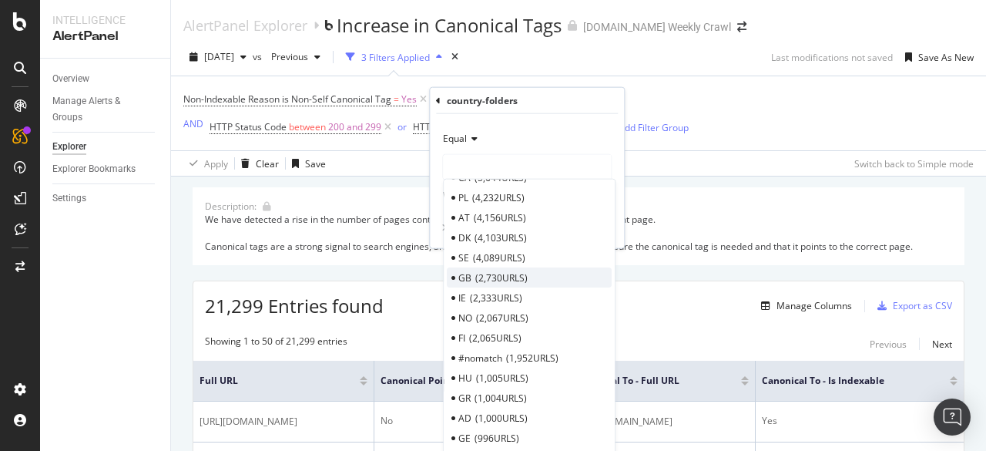
click at [496, 273] on span "2,730 URLS" at bounding box center [501, 276] width 52 height 13
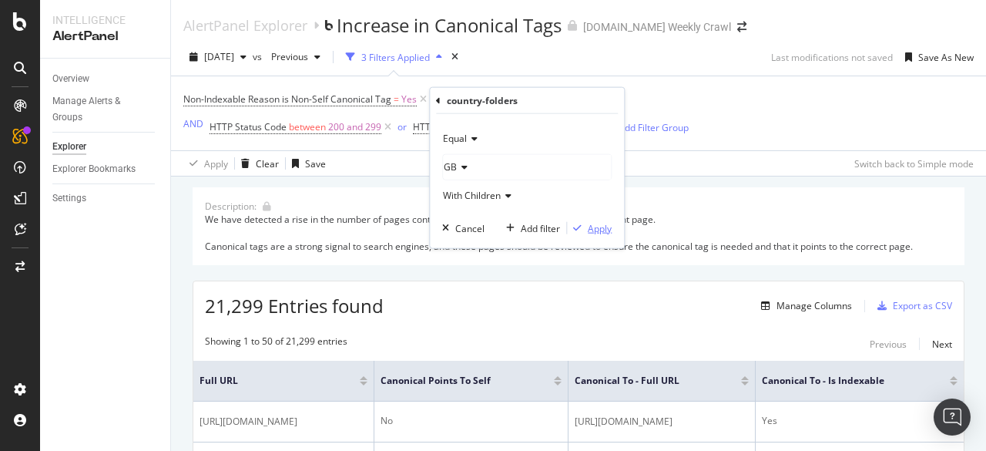
click at [599, 221] on div "Apply" at bounding box center [600, 227] width 24 height 13
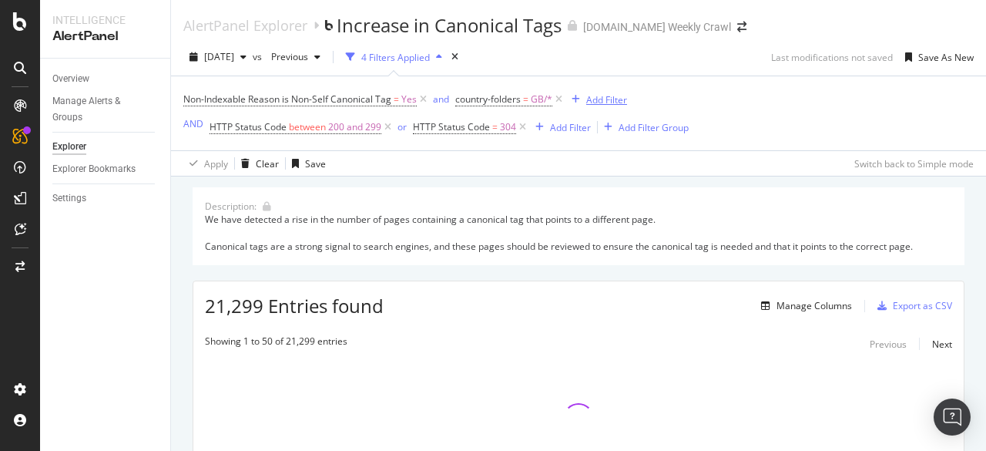
click at [607, 96] on div "Add Filter" at bounding box center [606, 99] width 41 height 13
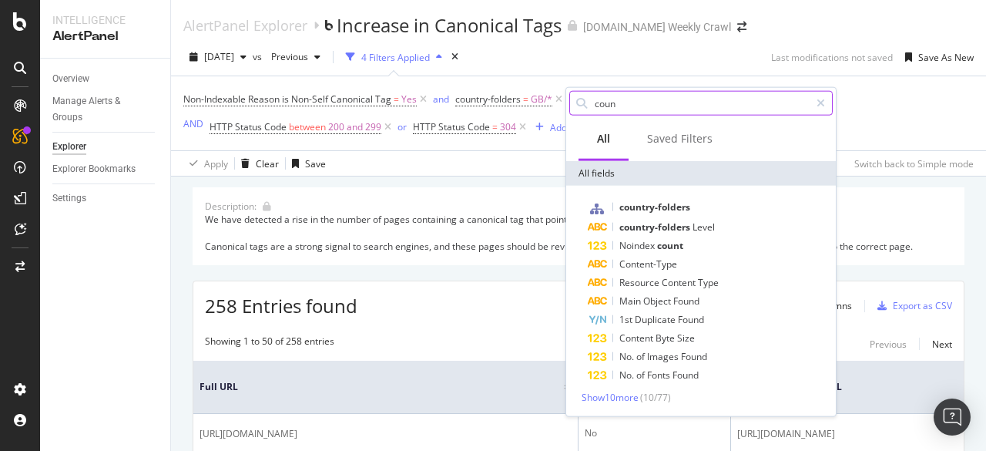
click at [618, 106] on input "coun" at bounding box center [701, 103] width 217 height 23
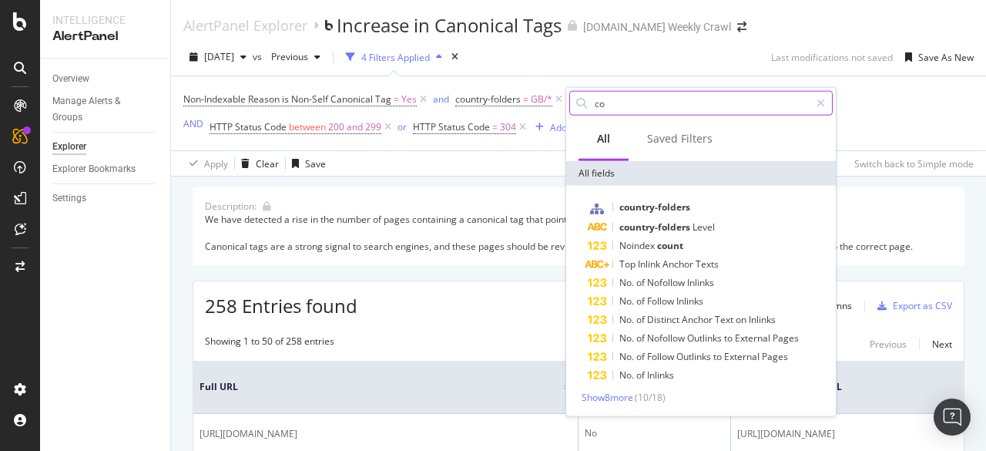
type input "c"
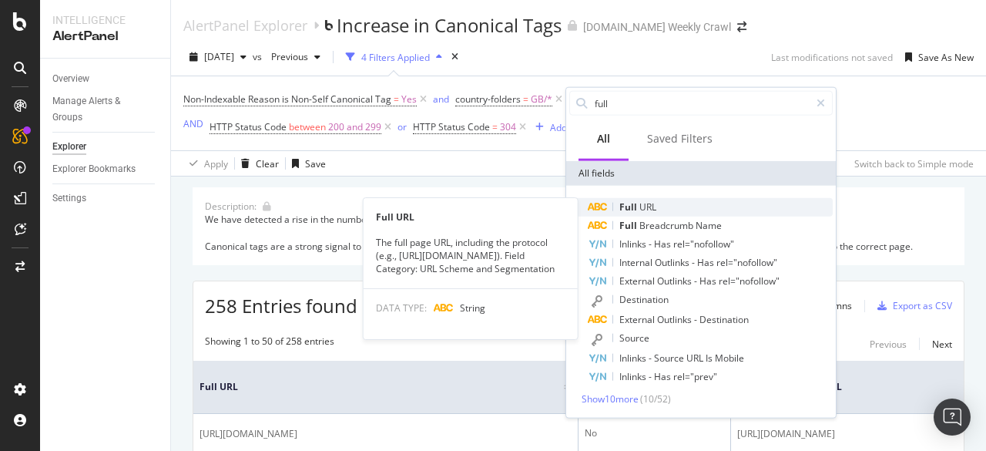
type input "full"
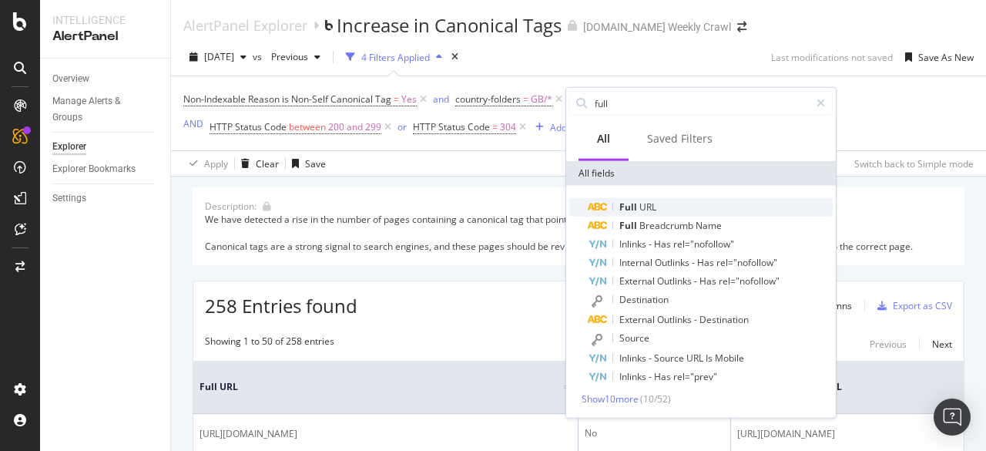
click at [650, 202] on span "URL" at bounding box center [648, 206] width 17 height 13
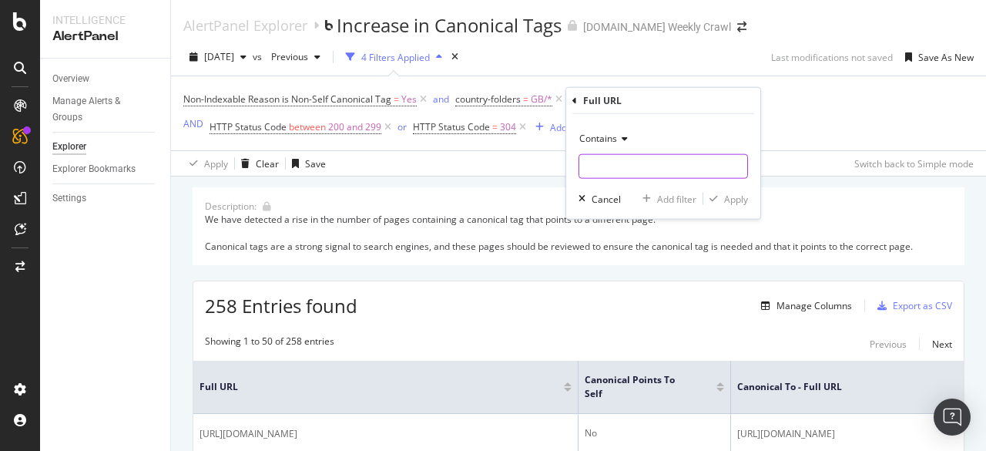
click at [644, 161] on input "text" at bounding box center [663, 166] width 168 height 25
type input "colorgroup"
click at [726, 200] on div "Apply" at bounding box center [736, 198] width 24 height 13
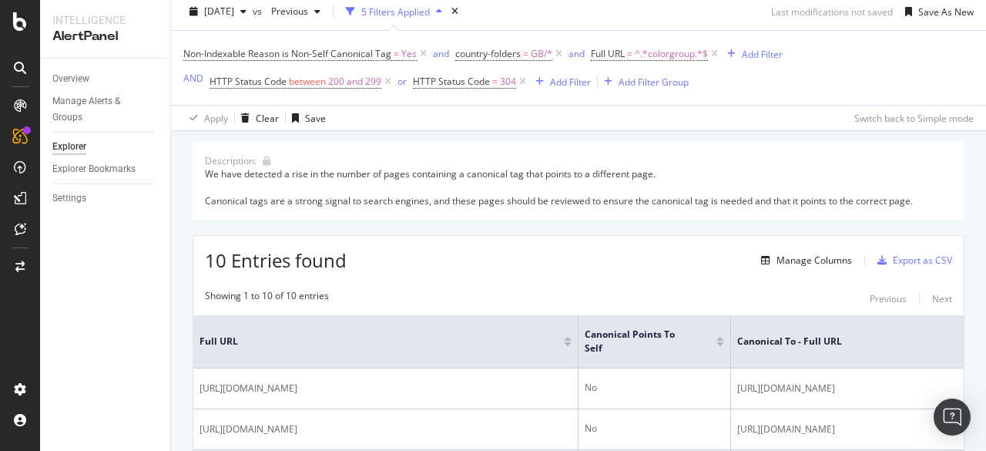
scroll to position [46, 0]
click at [666, 47] on span "^.*colorgroup.*$" at bounding box center [671, 53] width 73 height 22
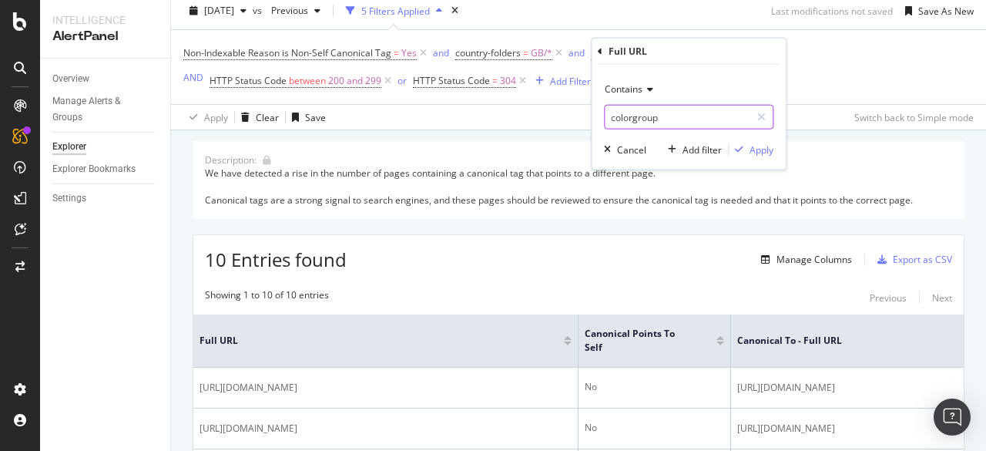
click at [705, 115] on input "colorgroup" at bounding box center [678, 117] width 146 height 25
click at [816, 56] on div "Non-Indexable Reason is Non-Self Canonical Tag = Yes and country-folders = GB/*…" at bounding box center [578, 67] width 791 height 74
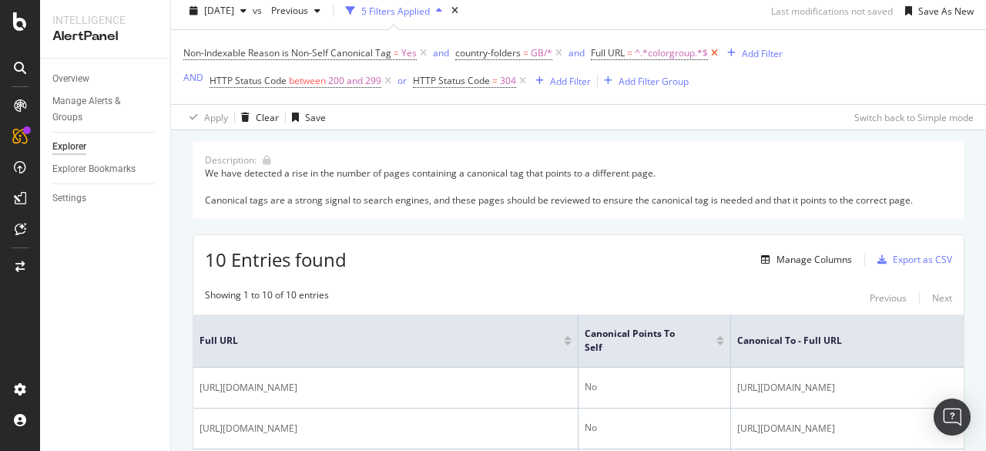
click at [717, 53] on icon at bounding box center [714, 52] width 13 height 15
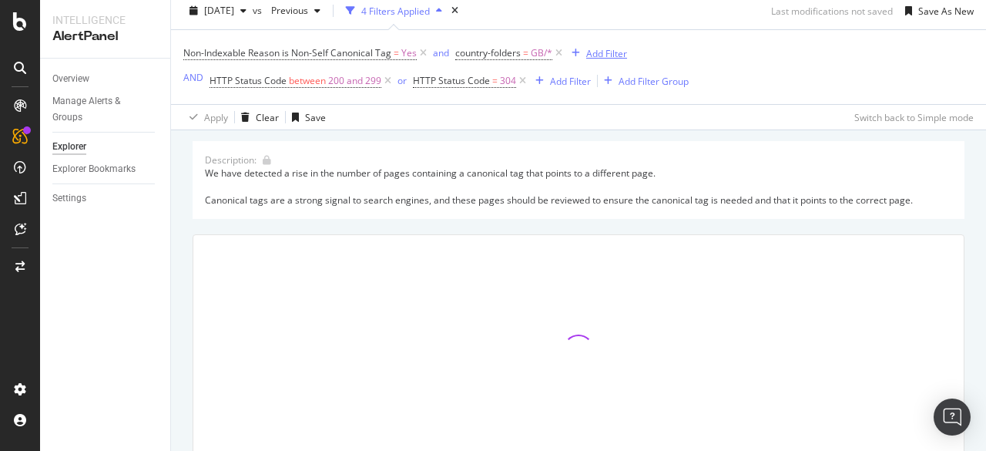
click at [603, 53] on div "Add Filter" at bounding box center [606, 53] width 41 height 13
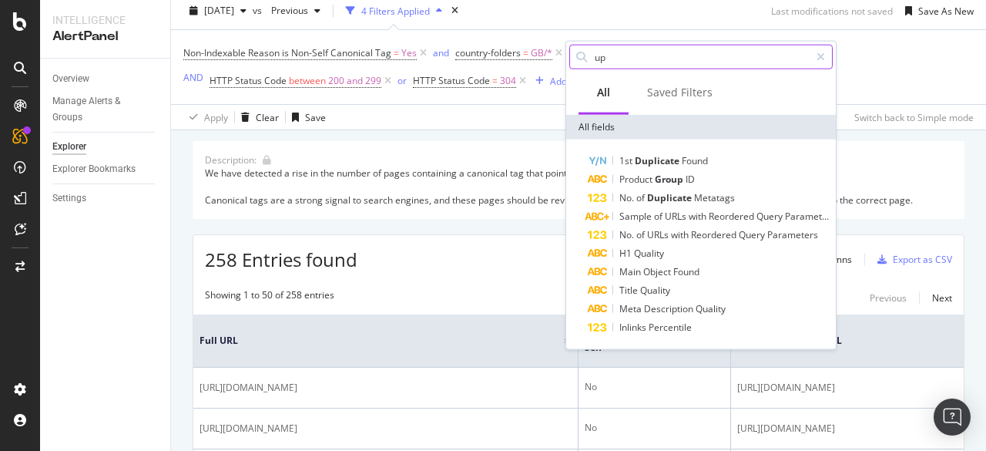
type input "u"
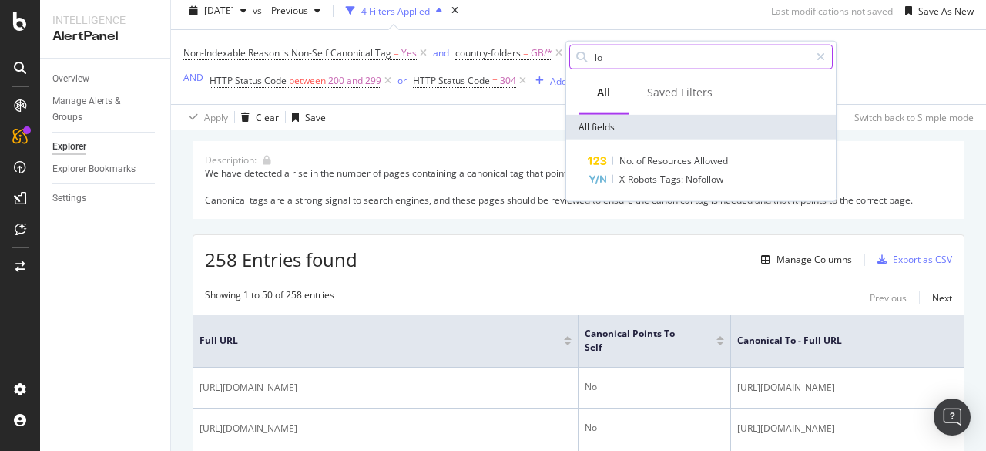
type input "l"
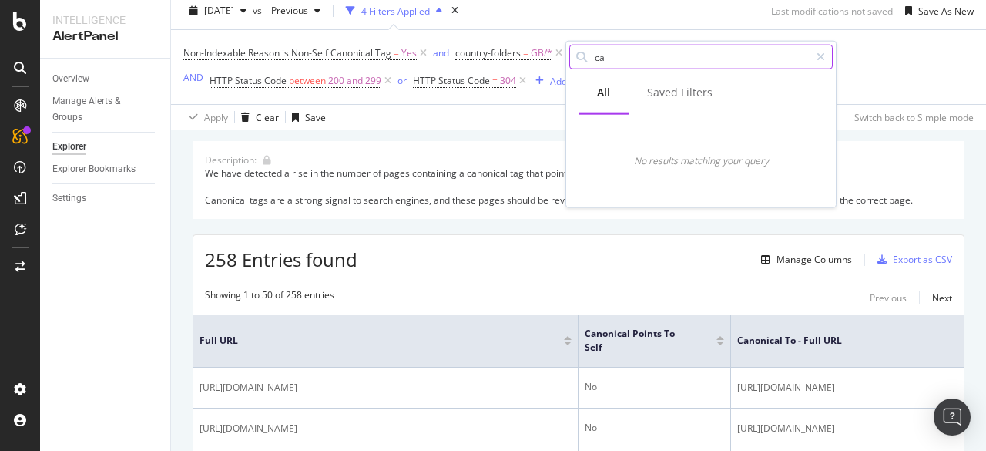
type input "c"
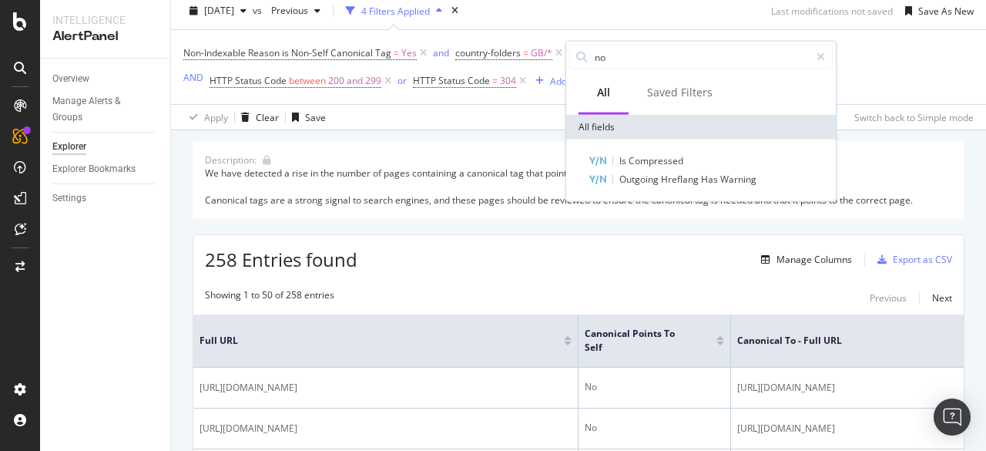
type input "n"
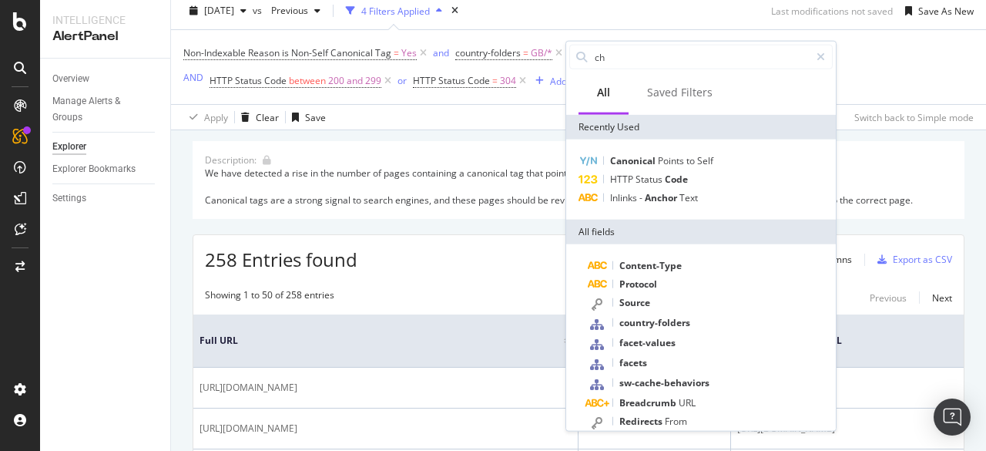
type input "cha"
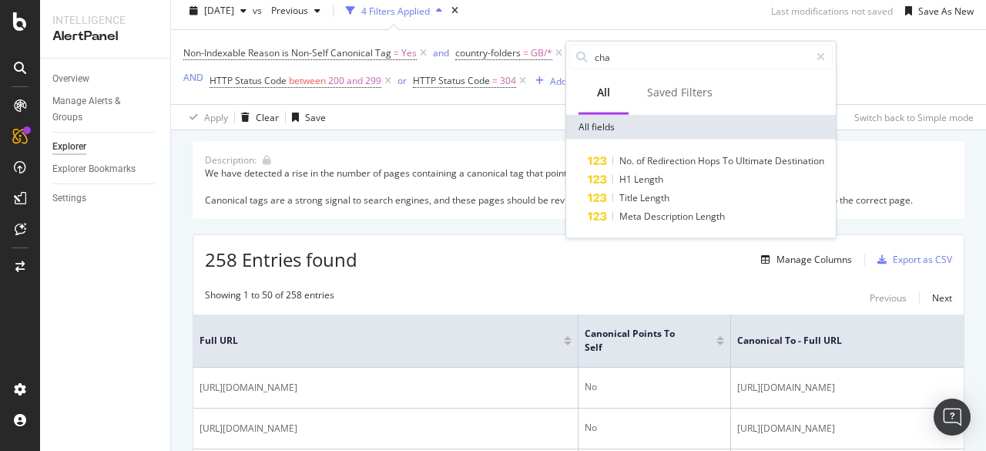
click at [915, 66] on div "Non-Indexable Reason is Non-Self Canonical Tag = Yes and country-folders = GB/*…" at bounding box center [578, 67] width 791 height 74
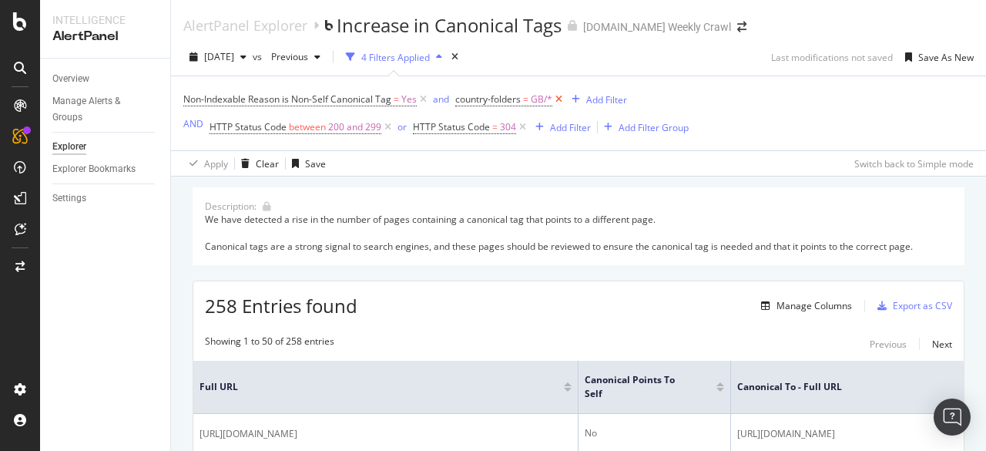
click at [559, 99] on icon at bounding box center [558, 99] width 13 height 15
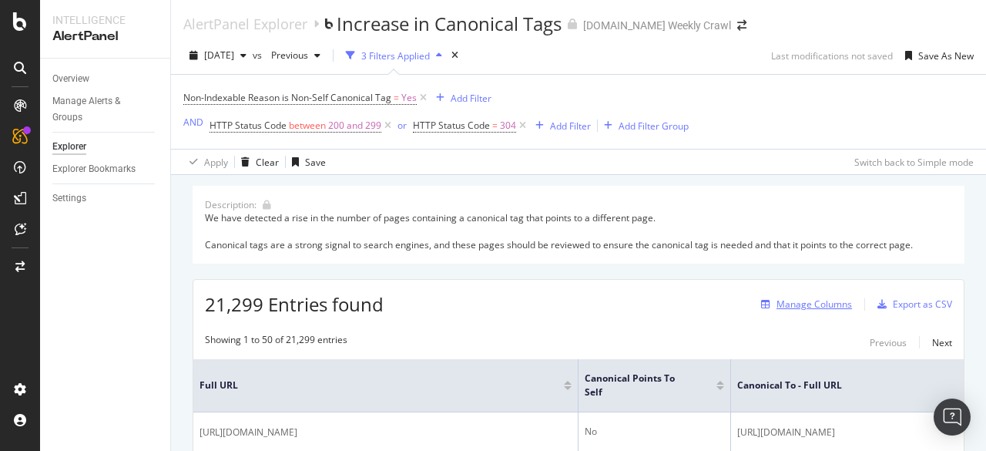
click at [799, 297] on div "Manage Columns" at bounding box center [803, 304] width 97 height 17
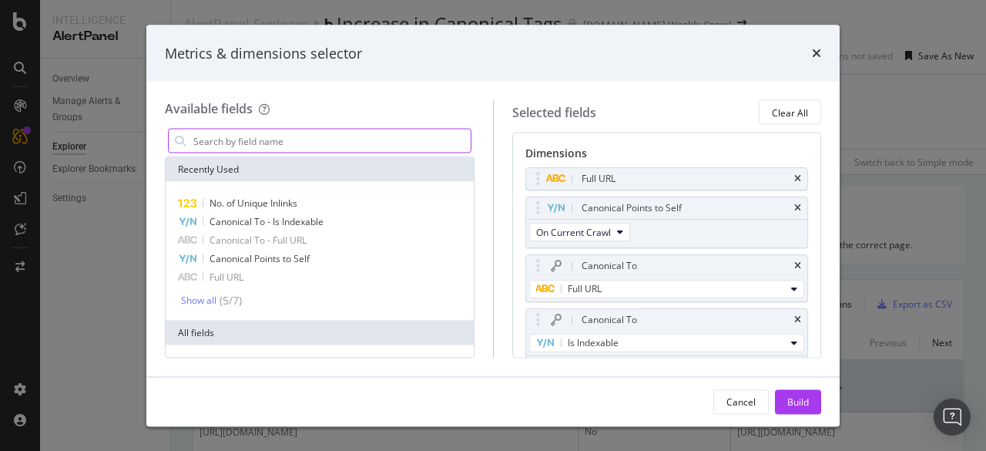
click at [208, 149] on input "modal" at bounding box center [331, 140] width 279 height 23
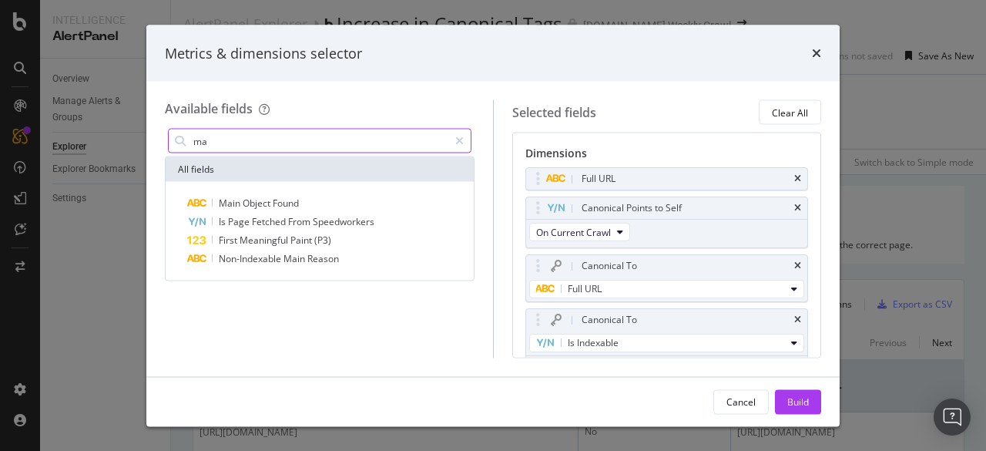
type input "m"
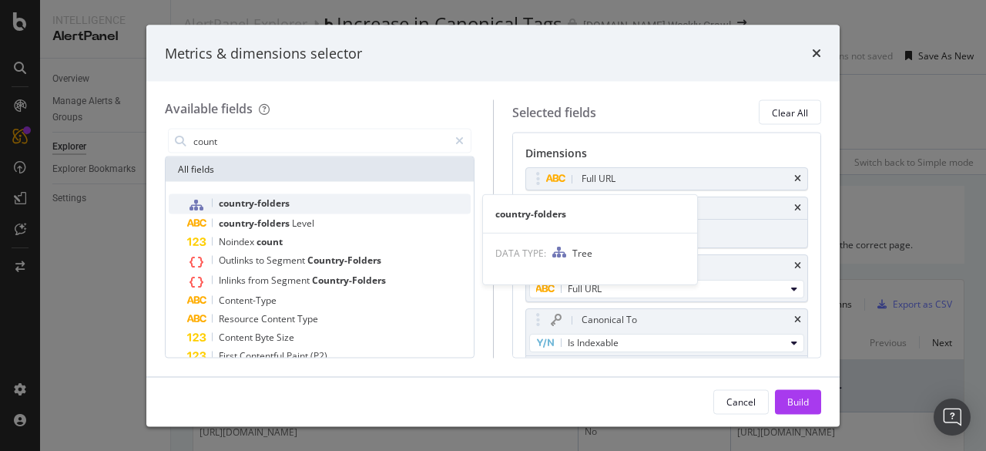
type input "count"
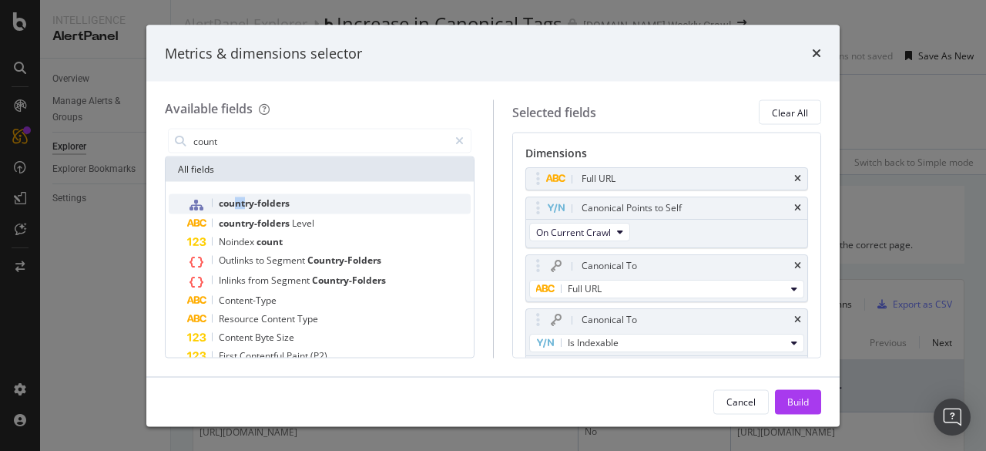
drag, startPoint x: 245, startPoint y: 208, endPoint x: 233, endPoint y: 208, distance: 12.3
click at [233, 208] on span "country-folders" at bounding box center [254, 202] width 71 height 13
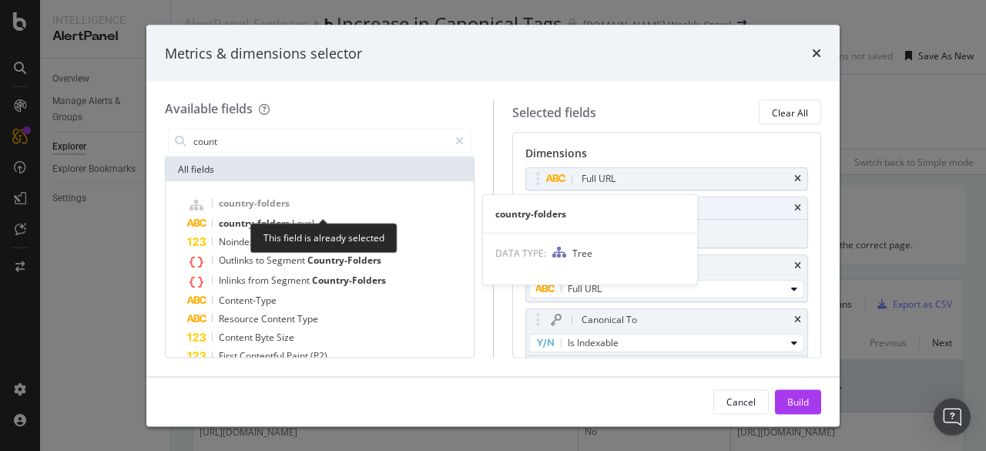
scroll to position [53, 0]
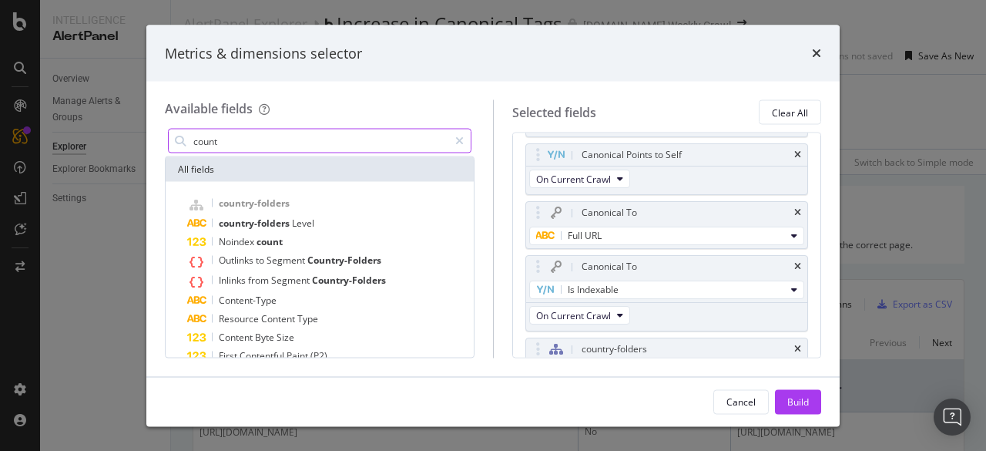
click at [335, 139] on input "count" at bounding box center [320, 140] width 257 height 23
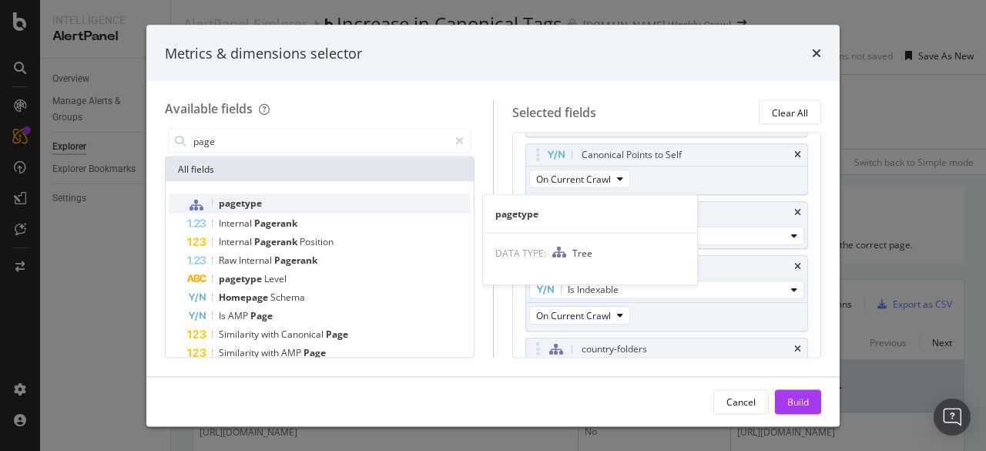
click at [286, 199] on div "pagetype" at bounding box center [329, 204] width 284 height 20
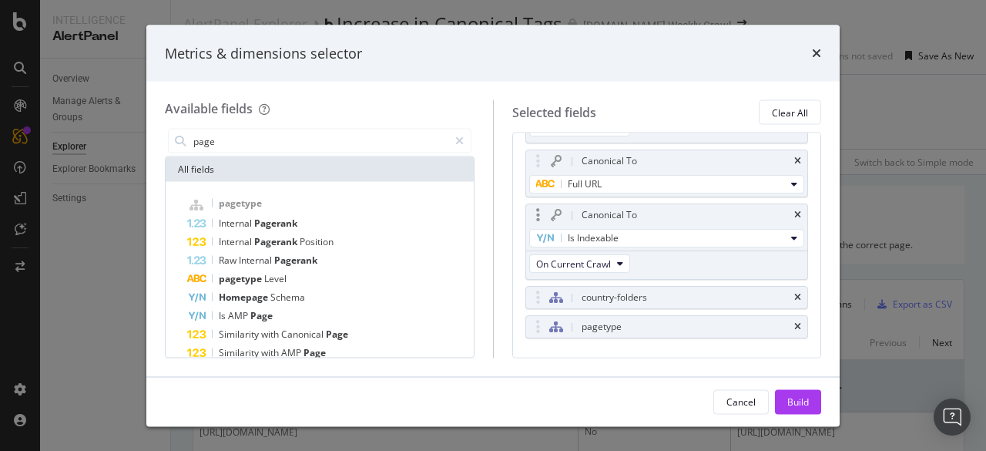
scroll to position [104, 0]
click at [351, 143] on input "page" at bounding box center [320, 140] width 257 height 23
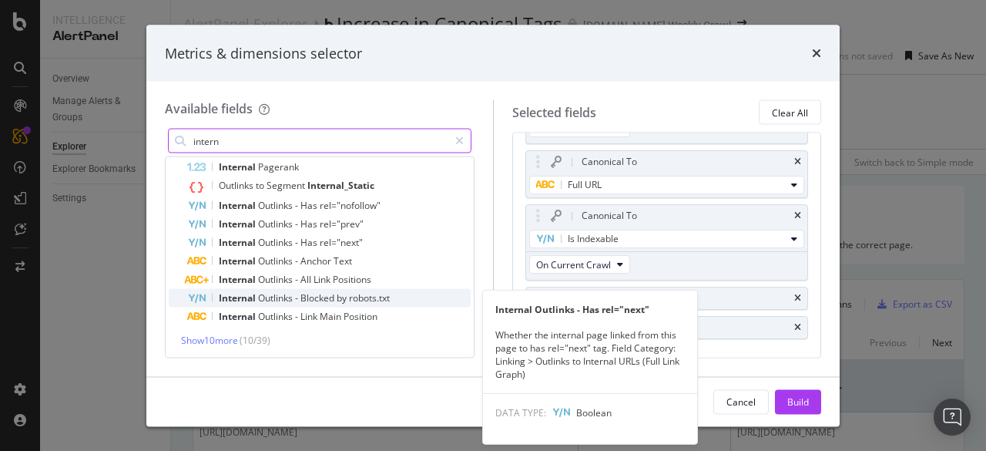
scroll to position [0, 0]
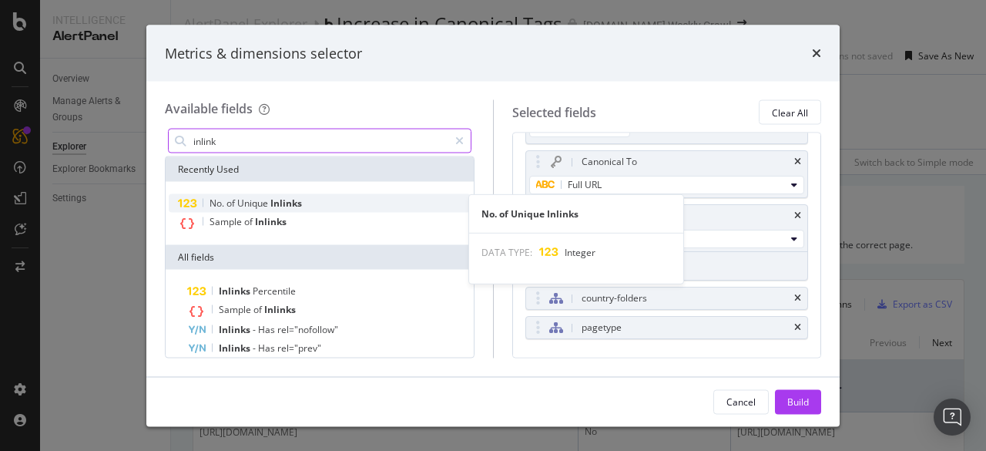
type input "inlink"
click at [282, 198] on span "Inlinks" at bounding box center [286, 202] width 32 height 13
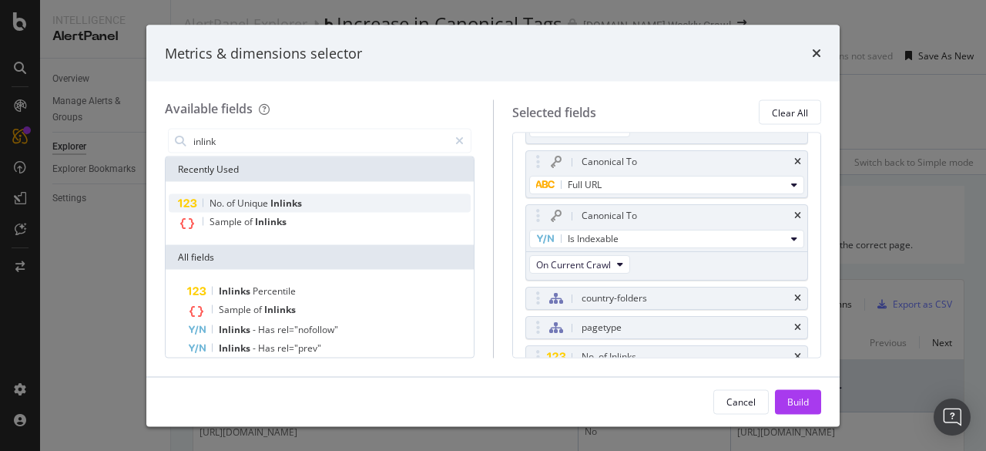
scroll to position [139, 0]
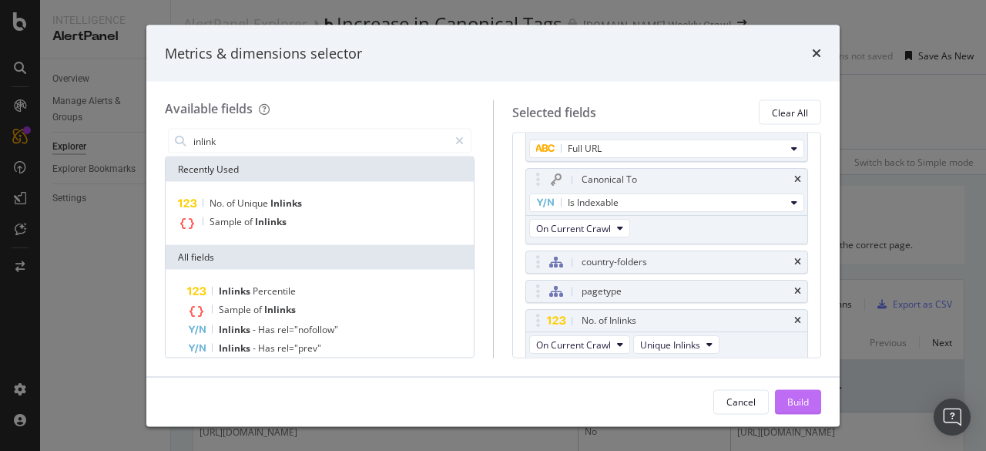
click at [818, 401] on button "Build" at bounding box center [798, 401] width 46 height 25
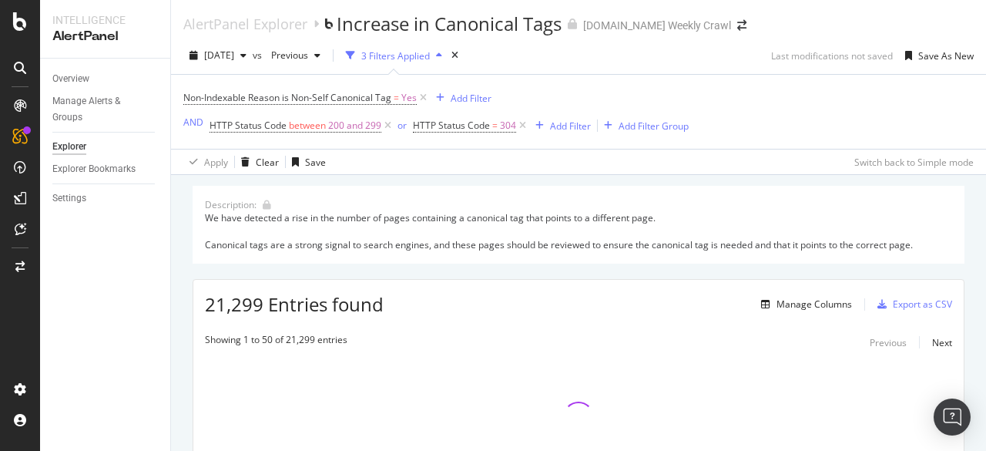
click at [430, 59] on div "3 Filters Applied" at bounding box center [395, 55] width 69 height 13
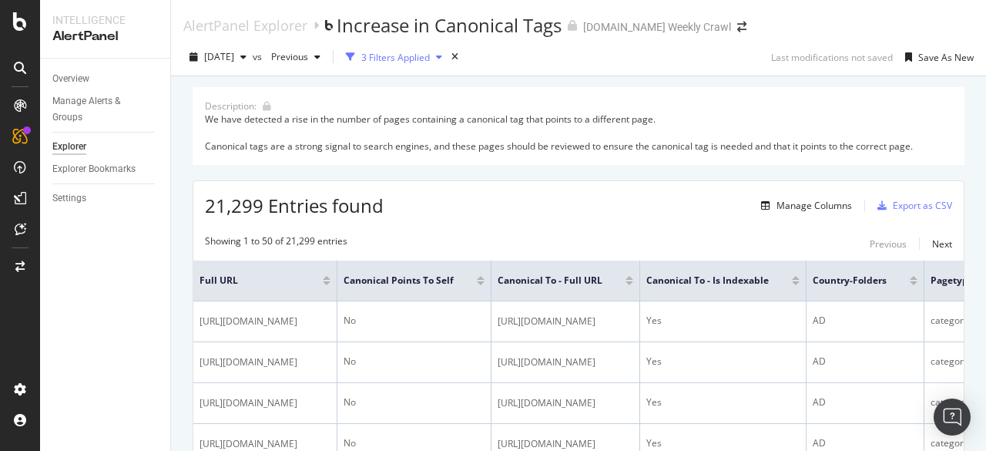
click at [421, 57] on div "3 Filters Applied" at bounding box center [395, 57] width 69 height 13
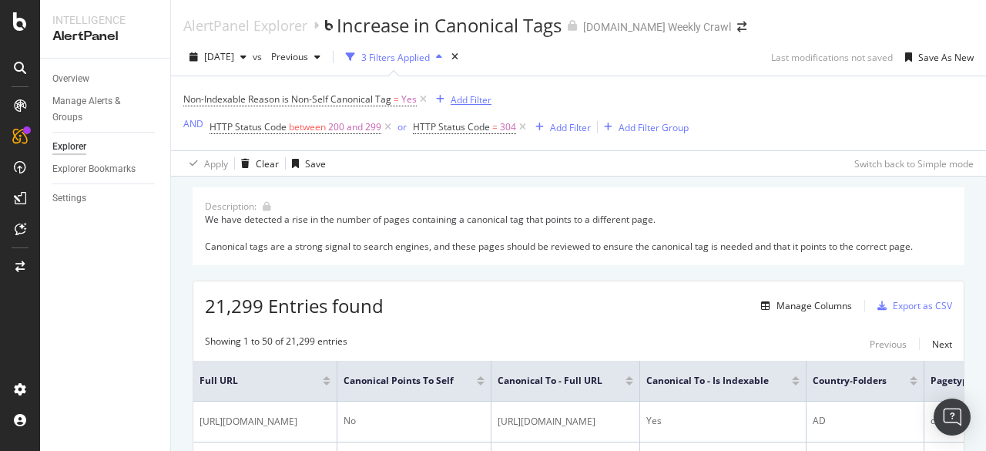
click at [478, 96] on div "Add Filter" at bounding box center [471, 99] width 41 height 13
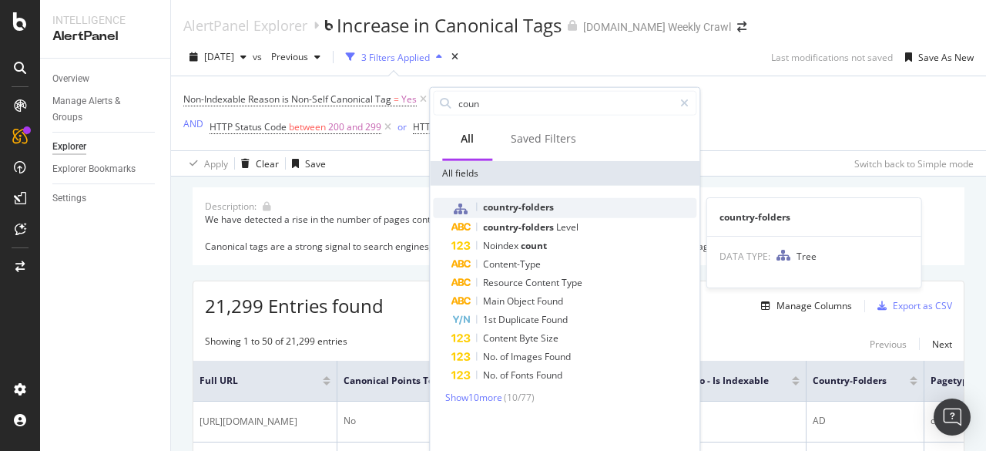
type input "coun"
click at [526, 206] on span "country-folders" at bounding box center [518, 206] width 71 height 13
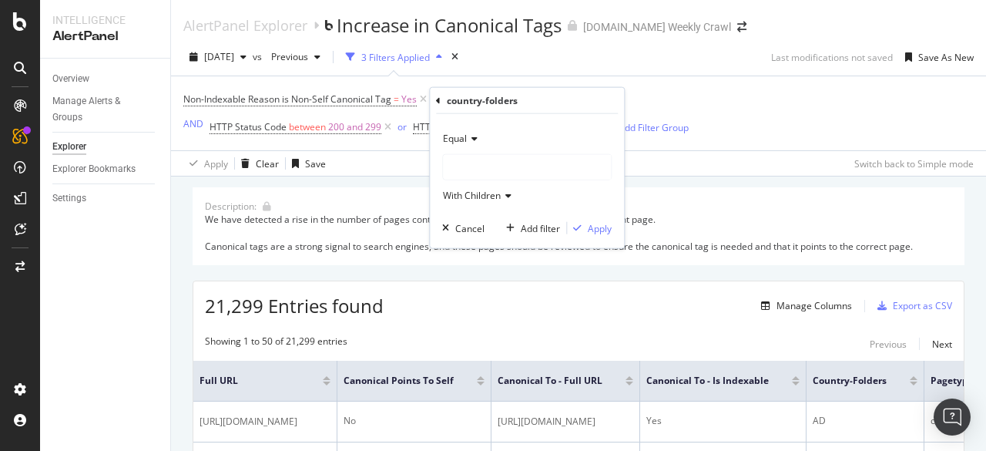
click at [526, 163] on div at bounding box center [527, 167] width 168 height 25
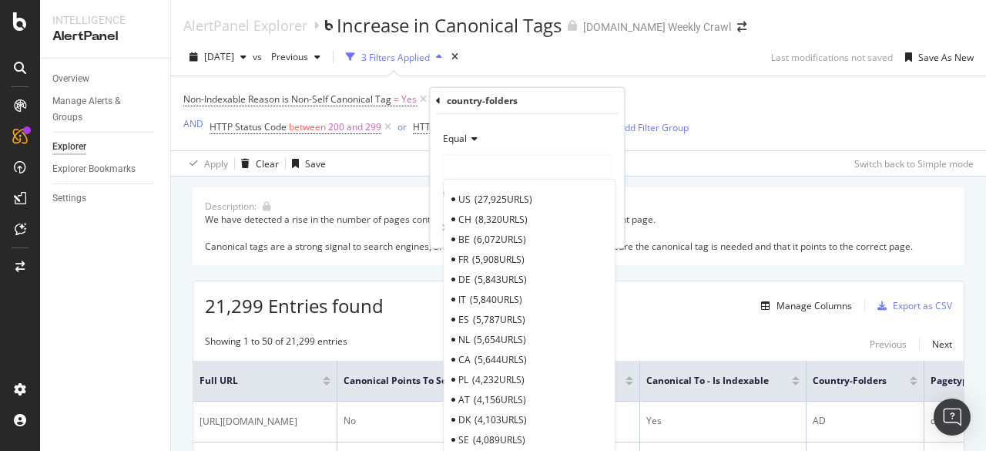
click at [726, 80] on div "Non-Indexable Reason is Non-Self Canonical Tag = Yes Add Filter AND HTTP Status…" at bounding box center [578, 113] width 791 height 74
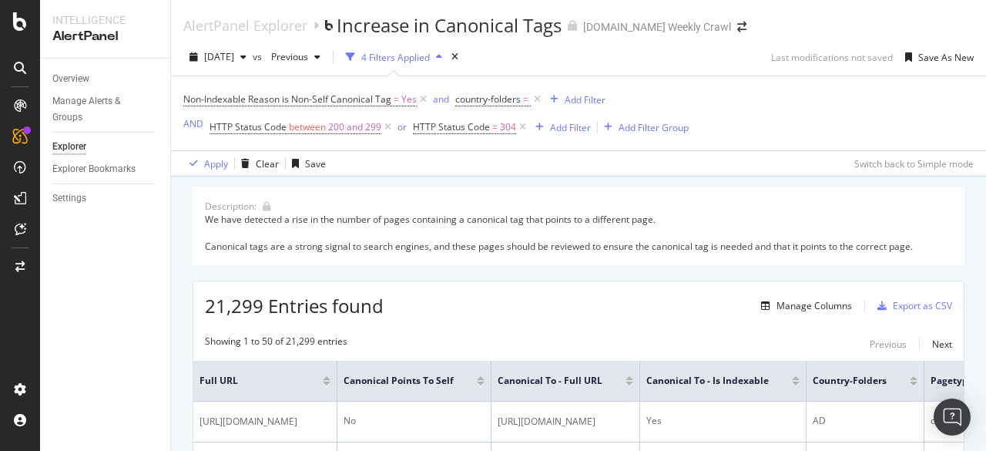
click at [430, 56] on div "4 Filters Applied" at bounding box center [395, 57] width 69 height 13
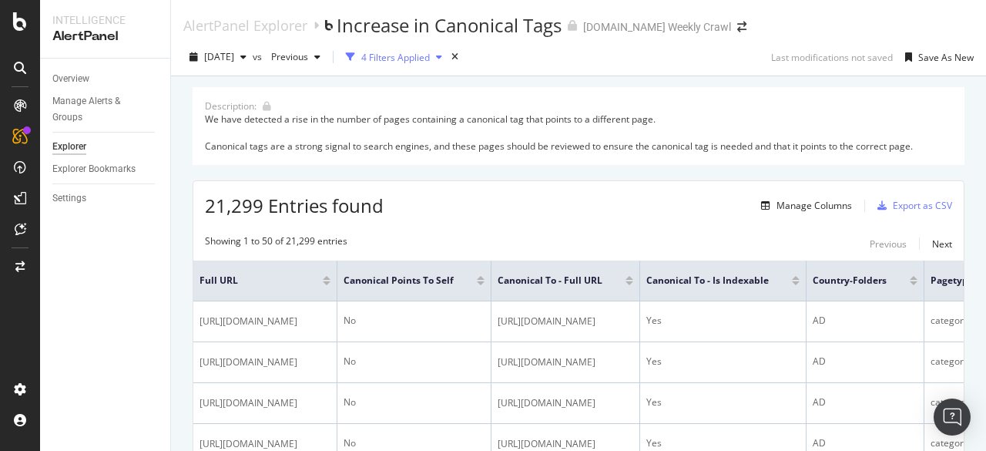
click at [430, 57] on div "4 Filters Applied" at bounding box center [395, 57] width 69 height 13
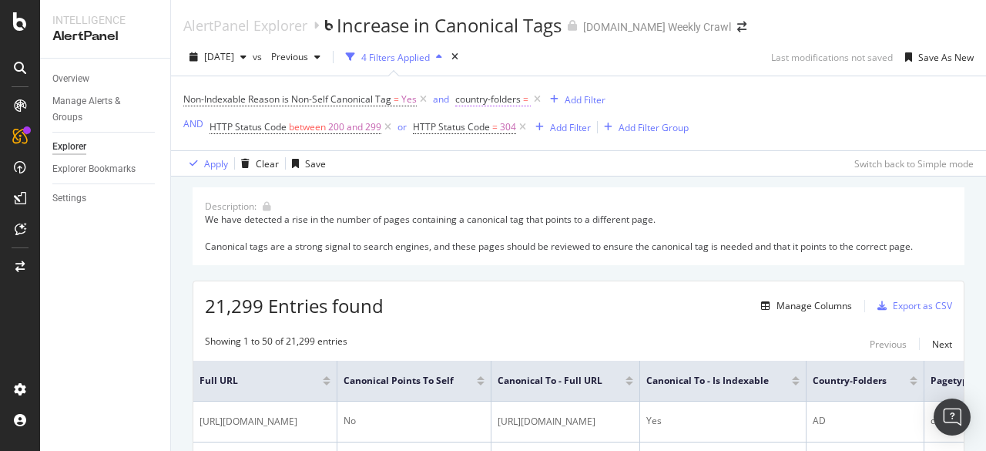
click at [512, 101] on span "country-folders" at bounding box center [487, 98] width 65 height 13
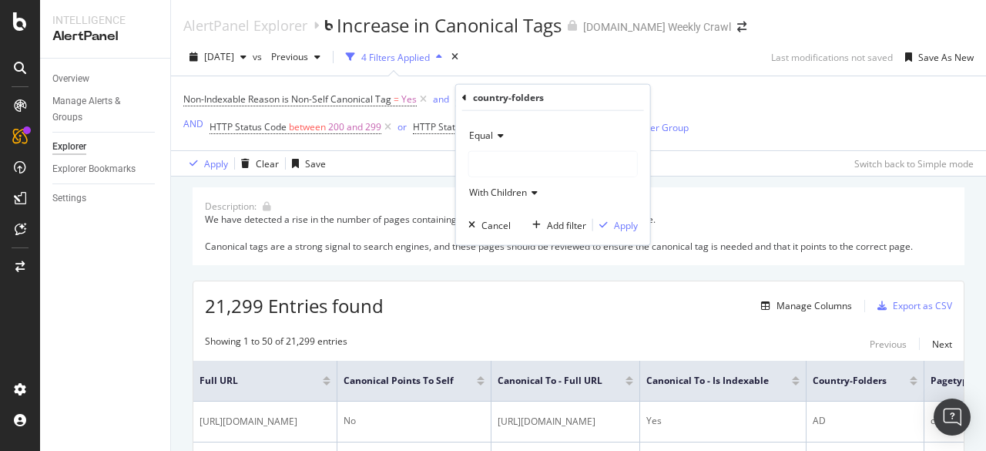
click at [509, 158] on div at bounding box center [553, 164] width 168 height 25
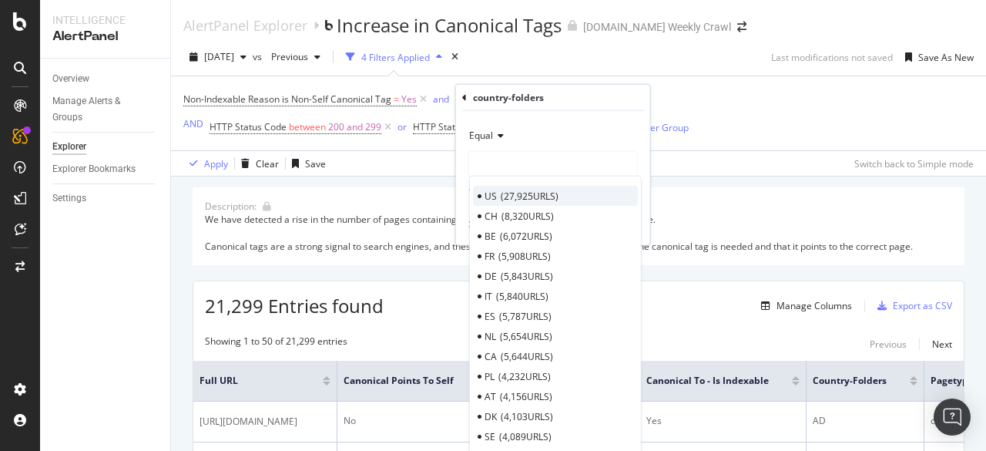
click at [511, 192] on span "27,925 URLS" at bounding box center [530, 195] width 58 height 13
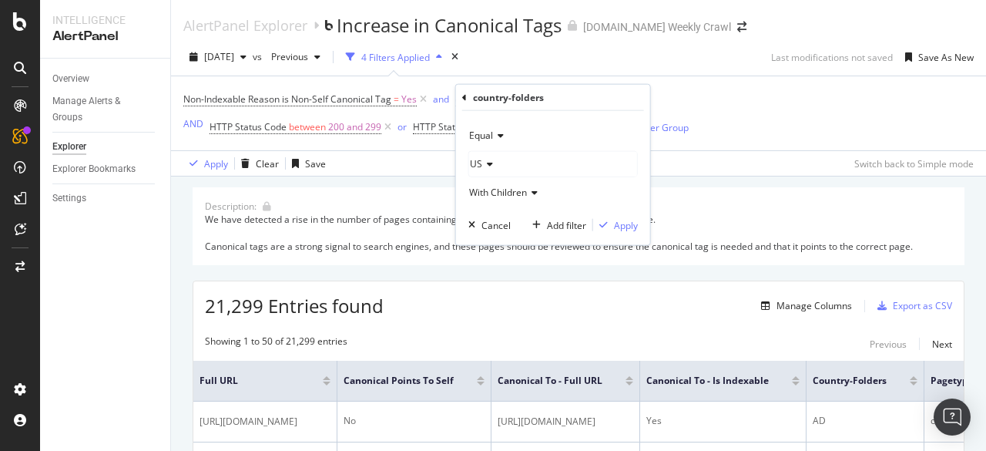
click at [522, 162] on div "US" at bounding box center [553, 164] width 168 height 25
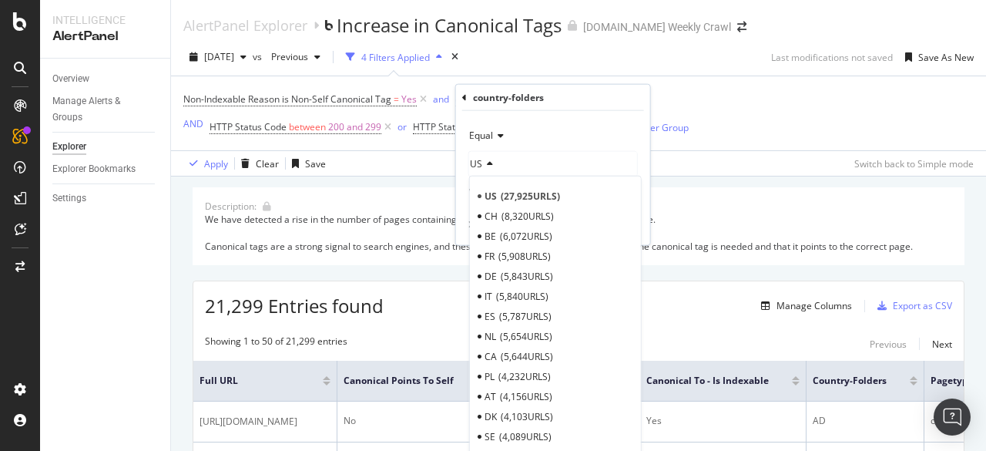
click at [488, 163] on icon at bounding box center [487, 164] width 11 height 9
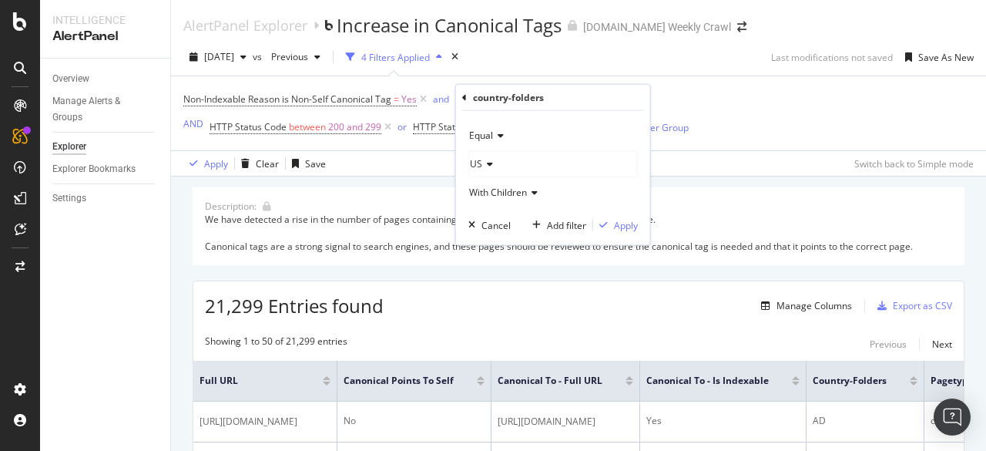
click at [488, 163] on icon at bounding box center [487, 164] width 11 height 9
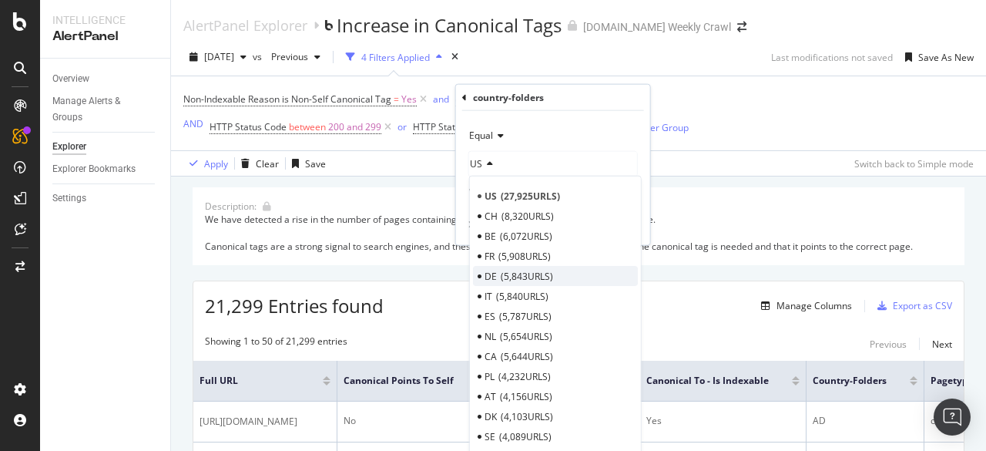
click at [505, 277] on span "5,843 URLS" at bounding box center [527, 275] width 52 height 13
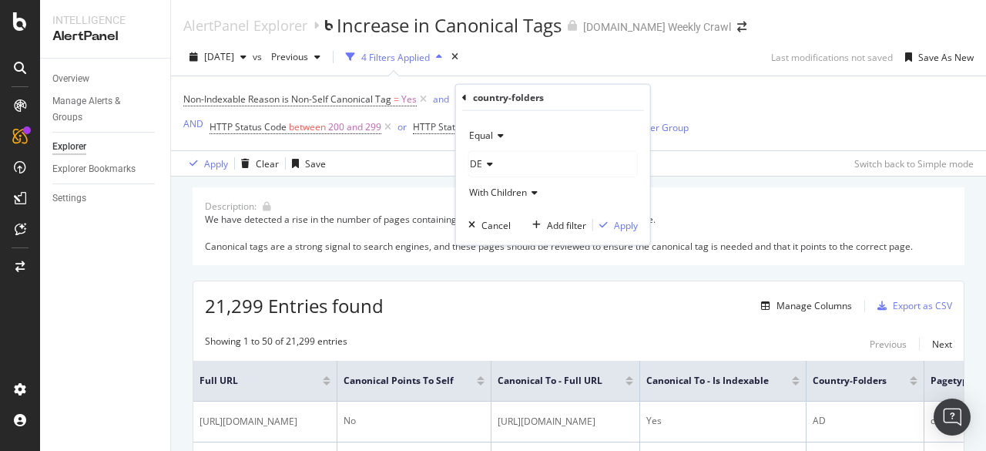
click at [503, 191] on span "With Children" at bounding box center [498, 192] width 58 height 13
click at [504, 168] on div "DE" at bounding box center [553, 164] width 168 height 25
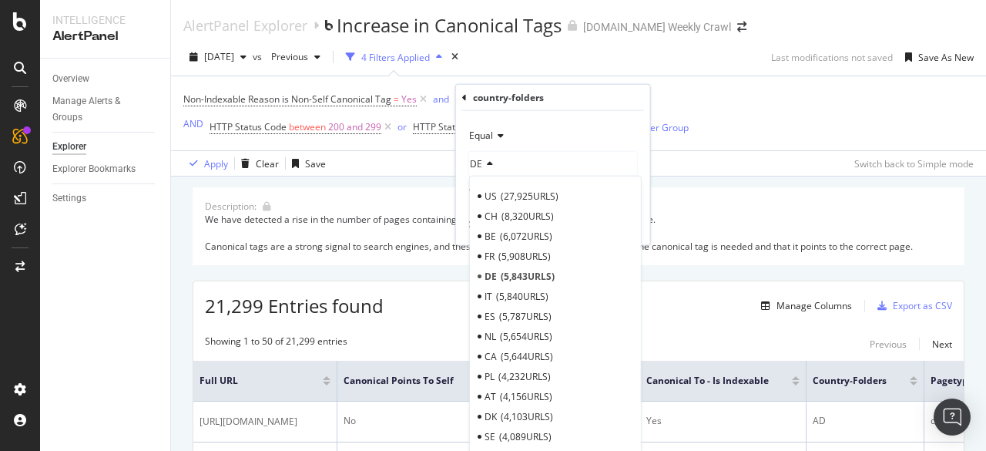
click at [550, 156] on div "DE" at bounding box center [553, 164] width 168 height 25
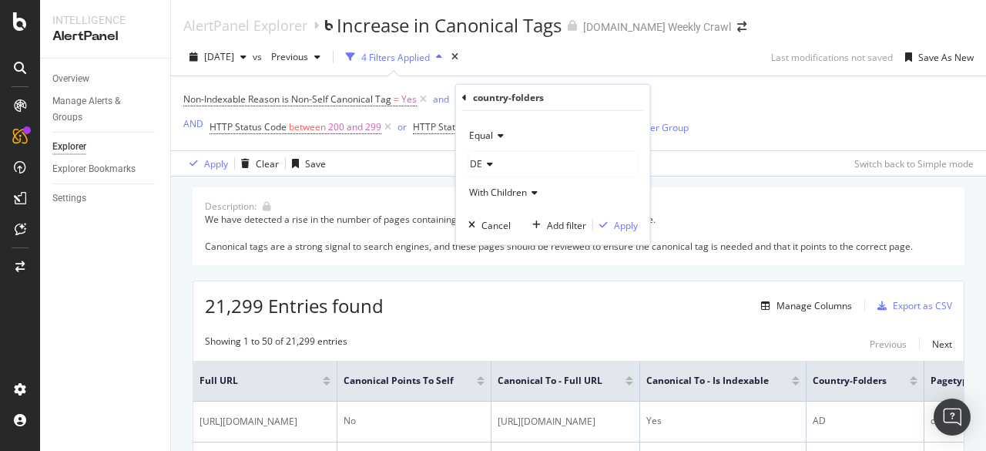
click at [539, 192] on div "With Children" at bounding box center [553, 192] width 170 height 25
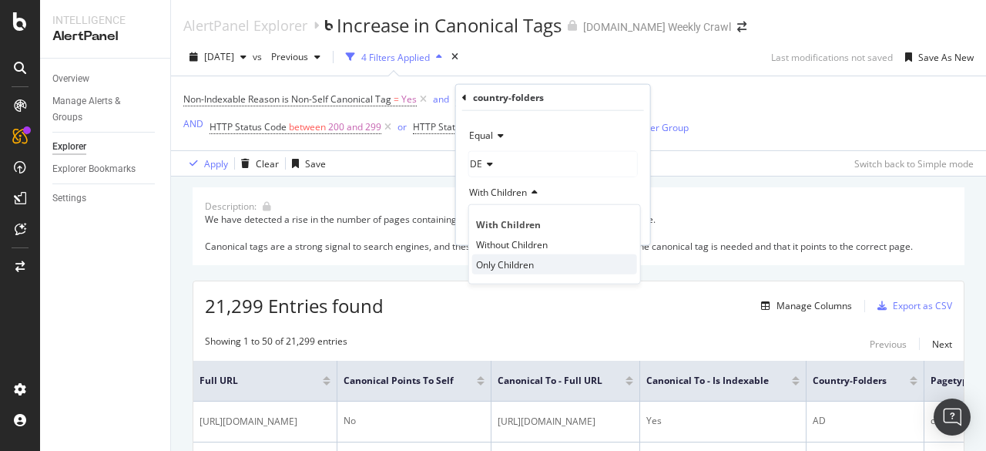
click at [526, 261] on span "Only Children" at bounding box center [505, 263] width 58 height 13
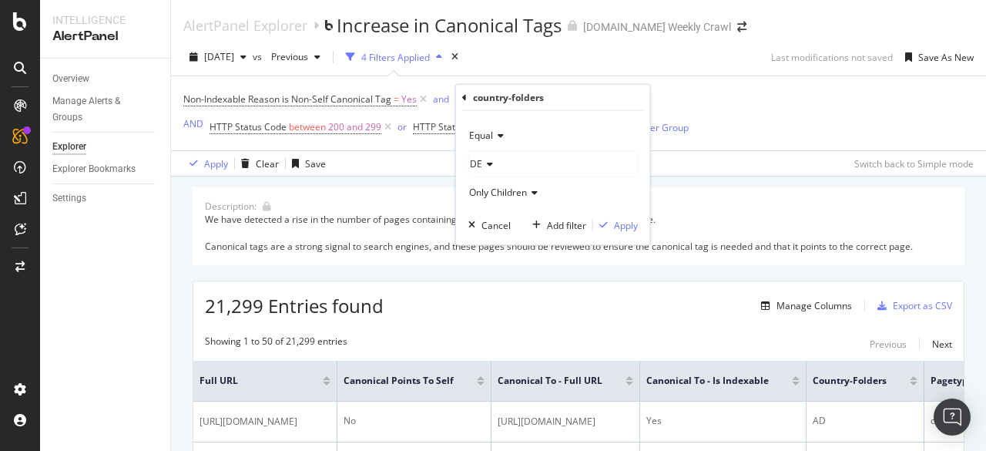
click at [513, 198] on div "Only Children" at bounding box center [553, 192] width 170 height 25
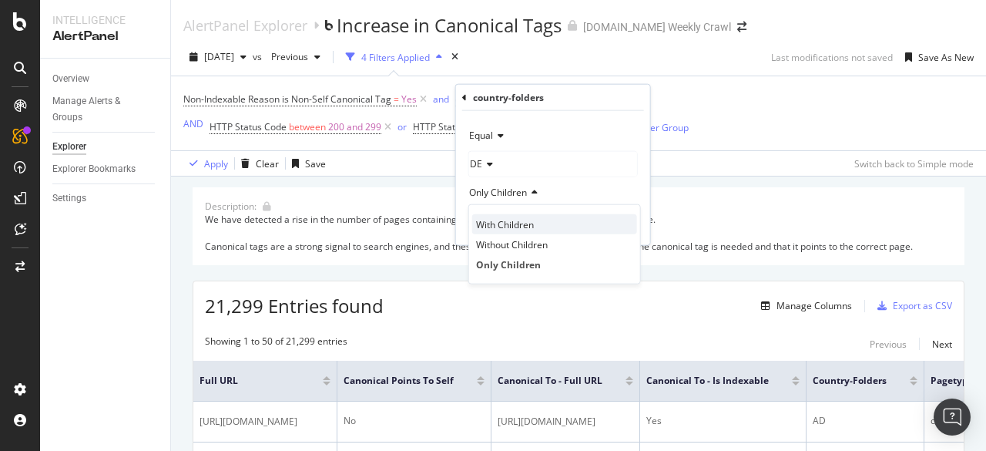
click at [499, 224] on span "With Children" at bounding box center [505, 223] width 58 height 13
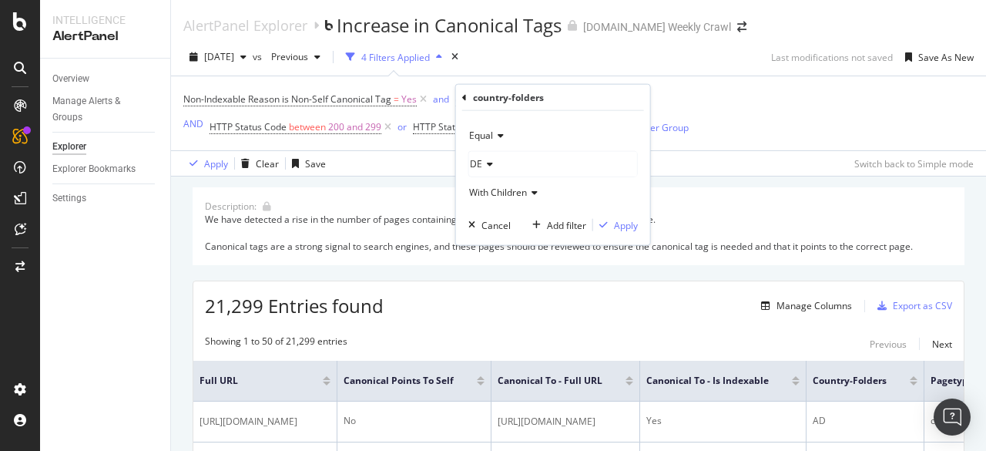
click at [502, 164] on div "DE" at bounding box center [553, 164] width 168 height 25
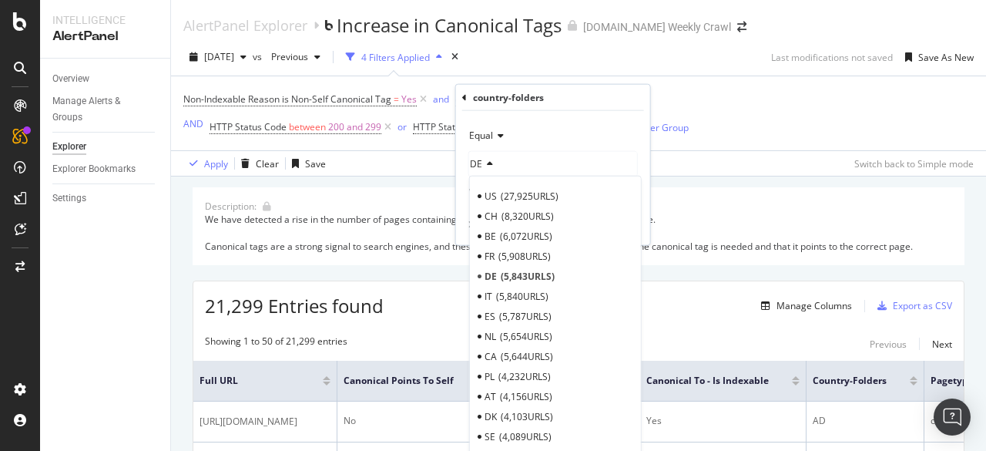
click at [550, 156] on div "DE" at bounding box center [553, 164] width 168 height 25
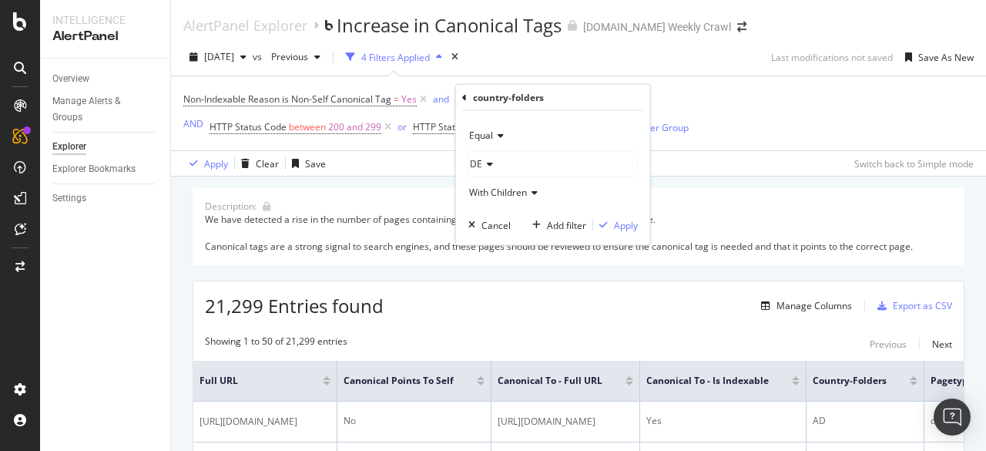
click at [462, 97] on icon at bounding box center [464, 96] width 5 height 9
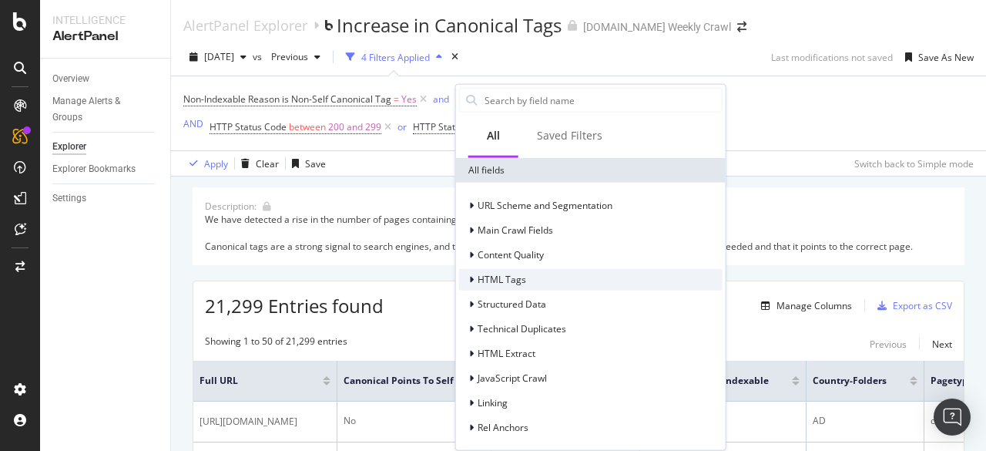
scroll to position [141, 0]
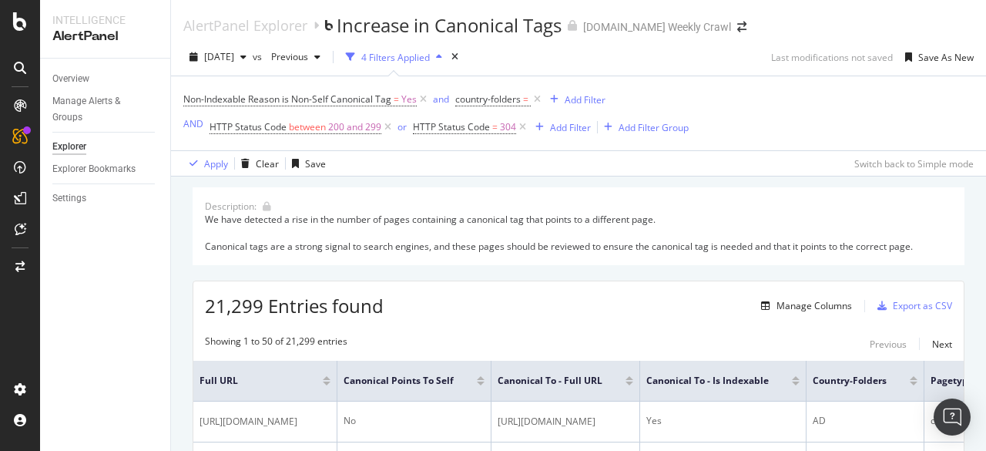
click at [808, 85] on div "Non-Indexable Reason is Non-Self Canonical Tag = Yes and country-folders = Add …" at bounding box center [578, 113] width 791 height 74
click at [583, 104] on div "Add Filter" at bounding box center [585, 99] width 41 height 13
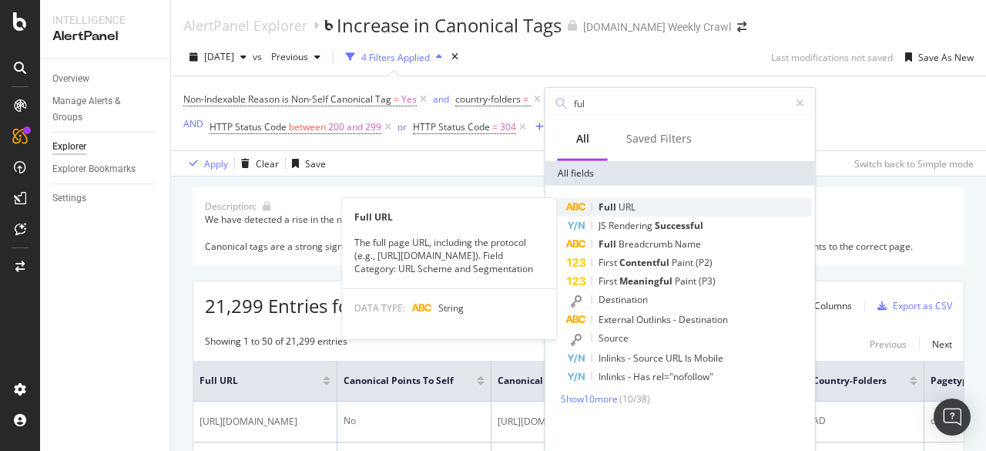
type input "ful"
click at [636, 208] on div "Full URL" at bounding box center [689, 207] width 245 height 18
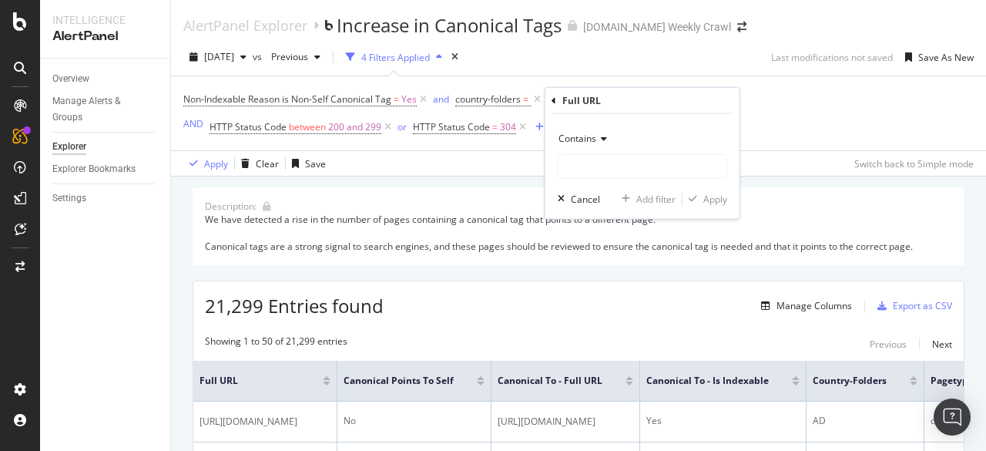
click at [589, 144] on div "Contains" at bounding box center [643, 138] width 170 height 25
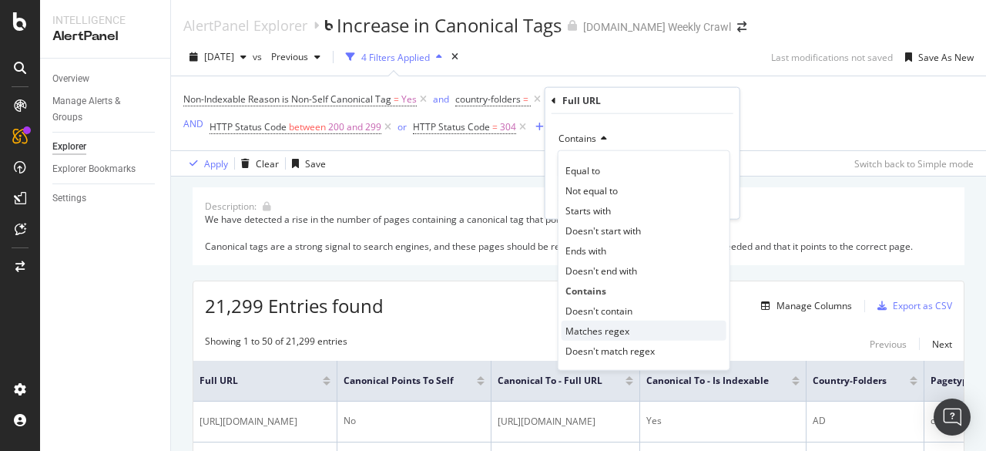
click at [596, 328] on span "Matches regex" at bounding box center [598, 330] width 64 height 13
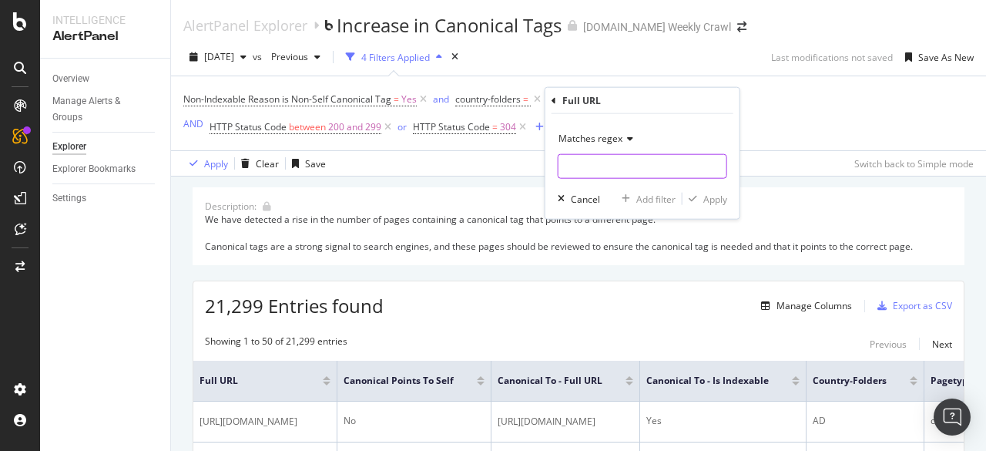
click at [635, 170] on input "text" at bounding box center [643, 166] width 168 height 25
click at [626, 166] on input "*(DE|FR|GB)" at bounding box center [632, 166] width 146 height 25
click at [626, 165] on input "*(DE|FR|GB)" at bounding box center [632, 166] width 146 height 25
paste input "^(?:.*/)?(DE|FR|GB|ES|IT|NL)(?:/.*)?$"
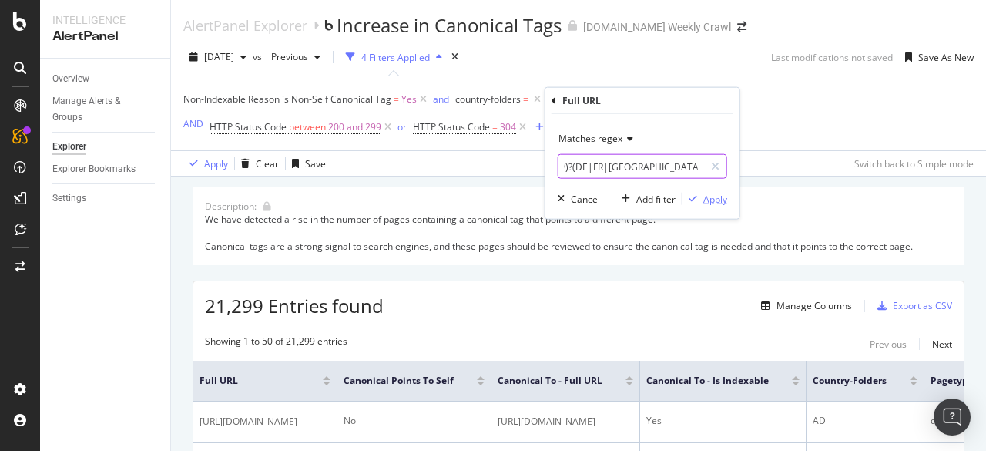
type input "^(?:.*/)?(DE|FR|GB|ES|IT|NL)(?:/.*)?$"
click at [718, 196] on div "Apply" at bounding box center [716, 198] width 24 height 13
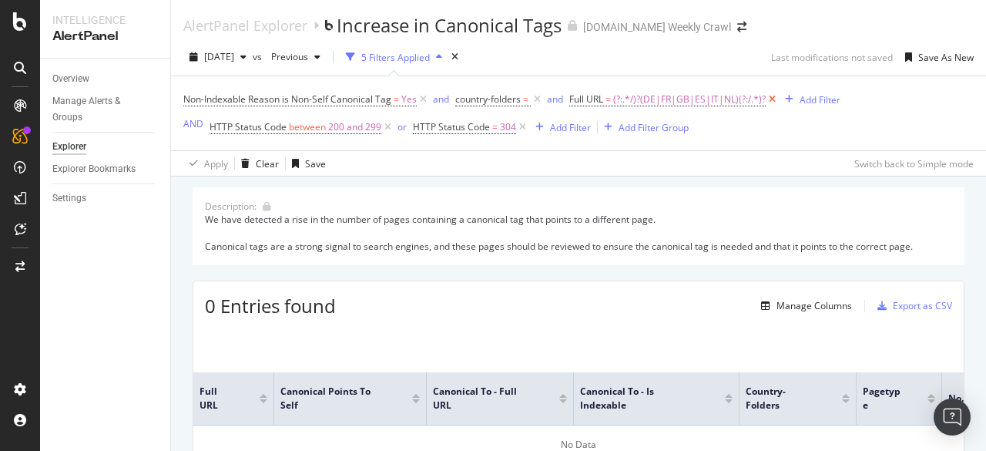
click at [772, 99] on icon at bounding box center [772, 99] width 13 height 15
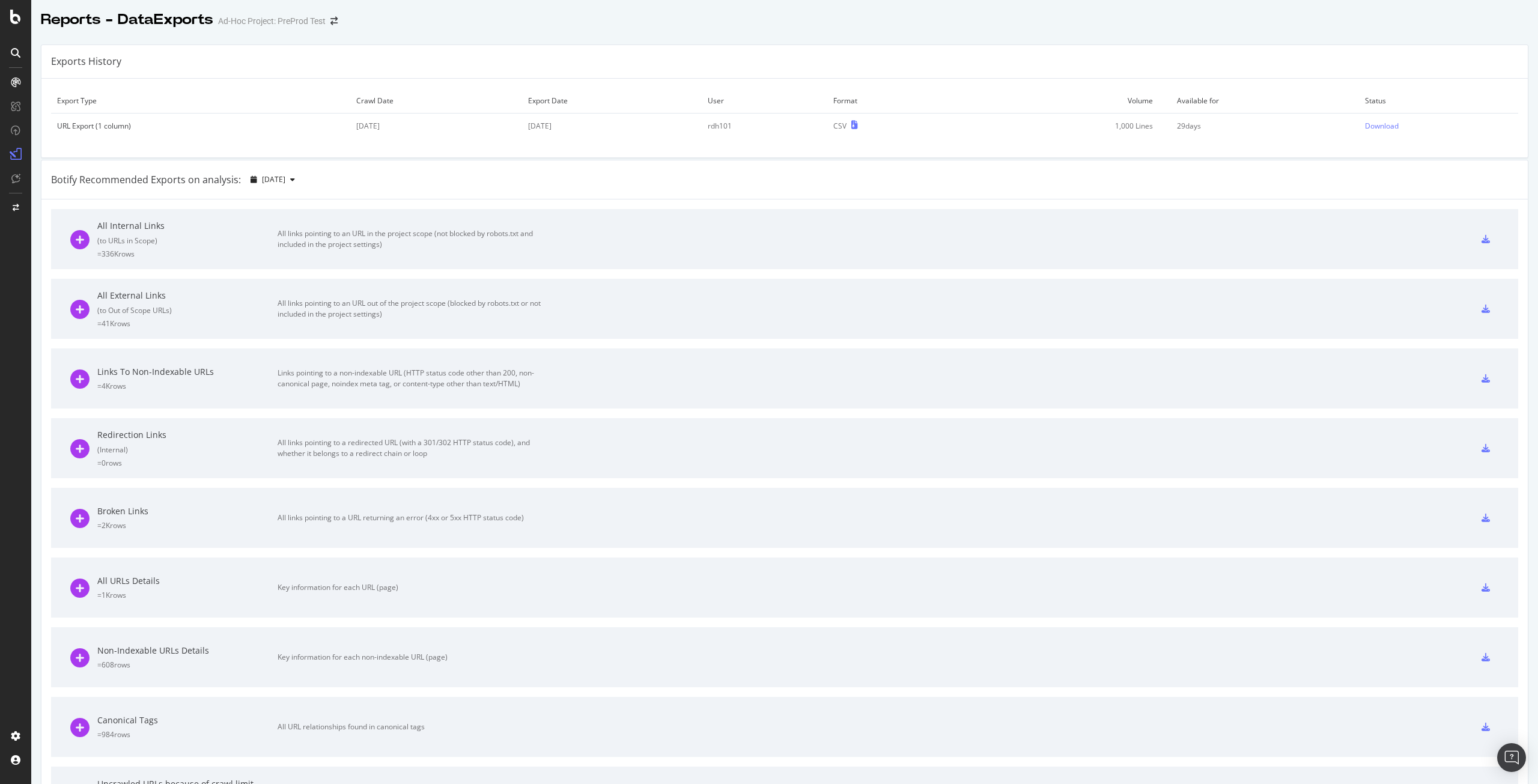
scroll to position [138, 0]
